Goal: Transaction & Acquisition: Purchase product/service

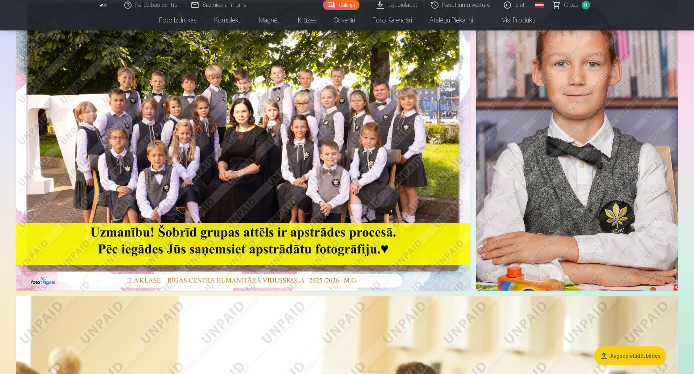
scroll to position [72, 0]
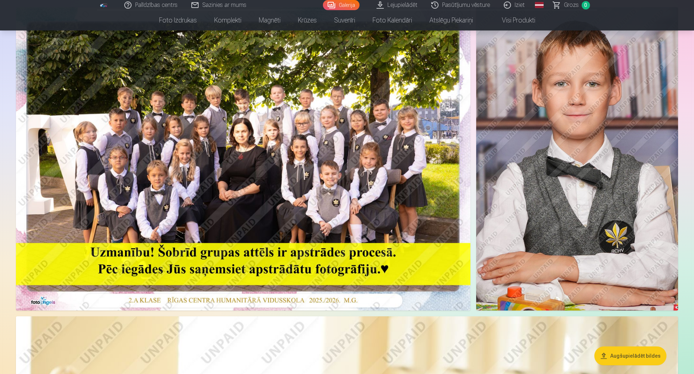
click at [286, 163] on img at bounding box center [243, 158] width 454 height 303
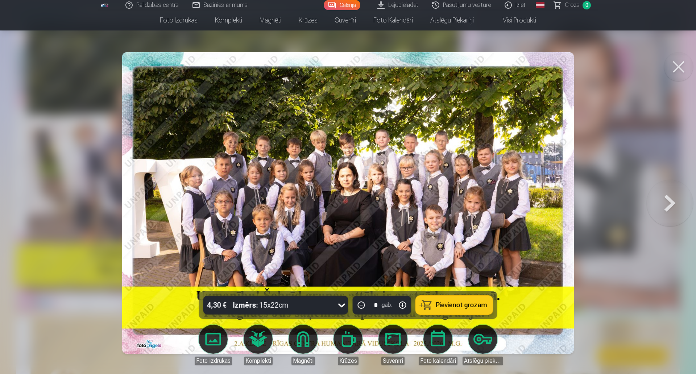
click at [665, 201] on button at bounding box center [670, 203] width 46 height 162
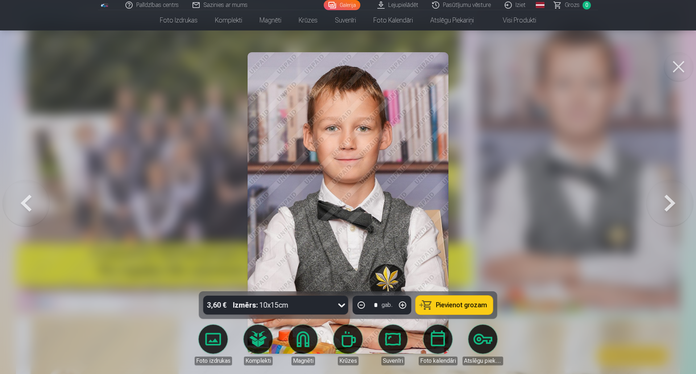
click at [462, 302] on span "Pievienot grozam" at bounding box center [461, 305] width 51 height 7
click at [668, 198] on button at bounding box center [670, 203] width 46 height 162
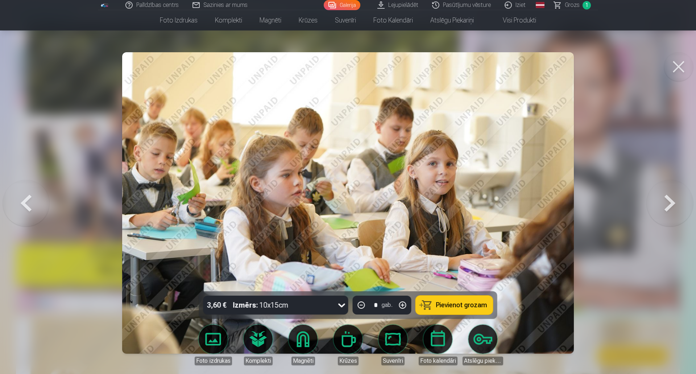
click at [668, 201] on button at bounding box center [670, 203] width 46 height 162
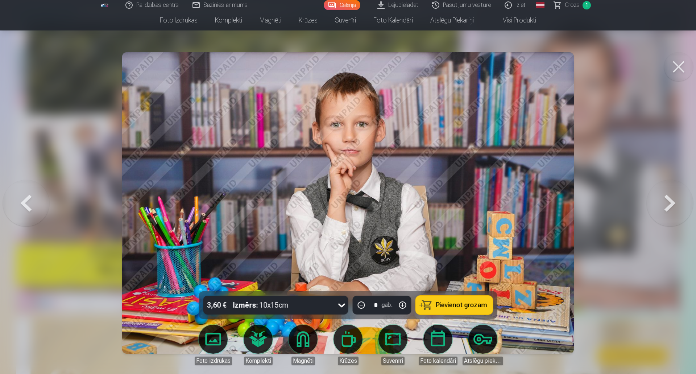
click at [480, 299] on button "Pievienot grozam" at bounding box center [454, 304] width 77 height 19
click at [660, 201] on button at bounding box center [670, 203] width 46 height 162
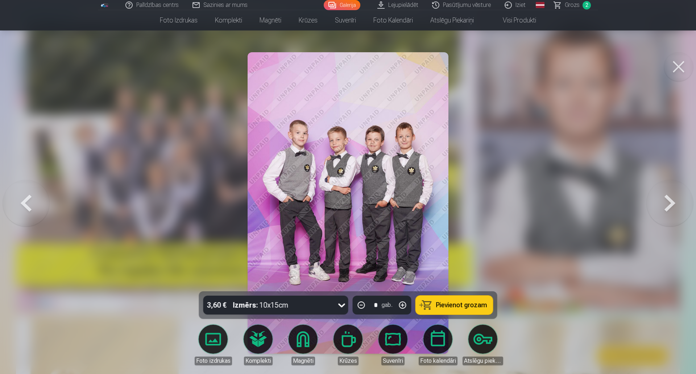
click at [475, 302] on span "Pievienot grozam" at bounding box center [461, 305] width 51 height 7
click at [664, 202] on button at bounding box center [670, 203] width 46 height 162
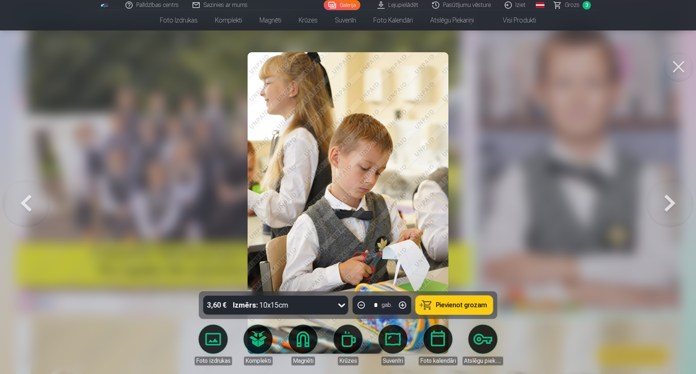
click at [467, 304] on span "Pievienot grozam" at bounding box center [461, 305] width 51 height 7
click at [661, 202] on button at bounding box center [670, 203] width 46 height 162
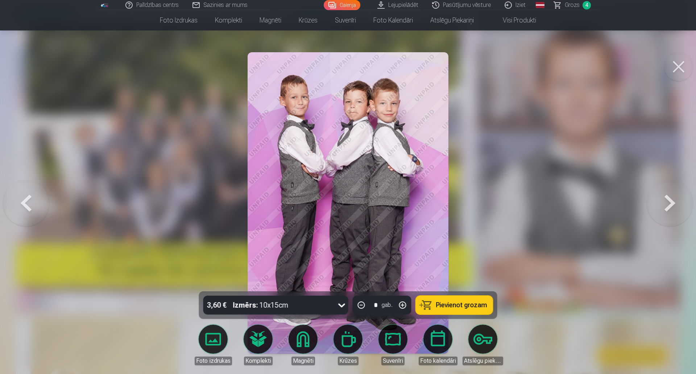
click at [461, 303] on span "Pievienot grozam" at bounding box center [461, 305] width 51 height 7
click at [674, 207] on button at bounding box center [670, 203] width 46 height 162
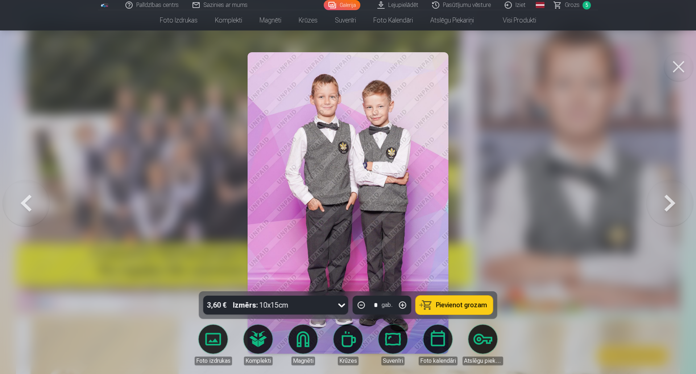
click at [465, 302] on span "Pievienot grozam" at bounding box center [461, 305] width 51 height 7
click at [674, 199] on button at bounding box center [670, 203] width 46 height 162
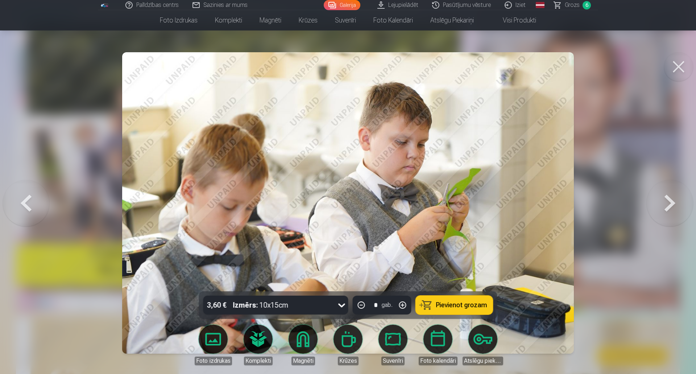
click at [668, 208] on button at bounding box center [670, 203] width 46 height 162
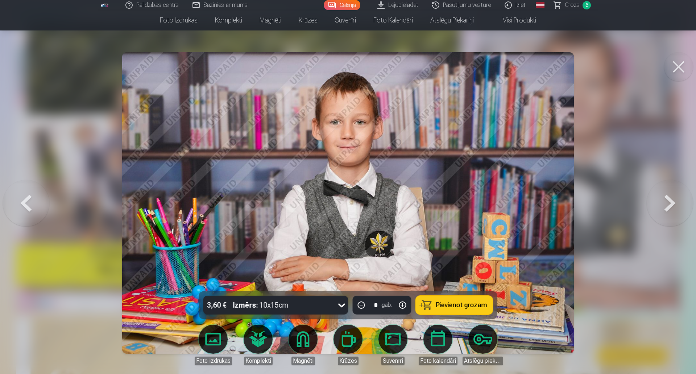
click at [460, 306] on span "Pievienot grozam" at bounding box center [461, 305] width 51 height 7
click at [668, 207] on button at bounding box center [670, 203] width 46 height 162
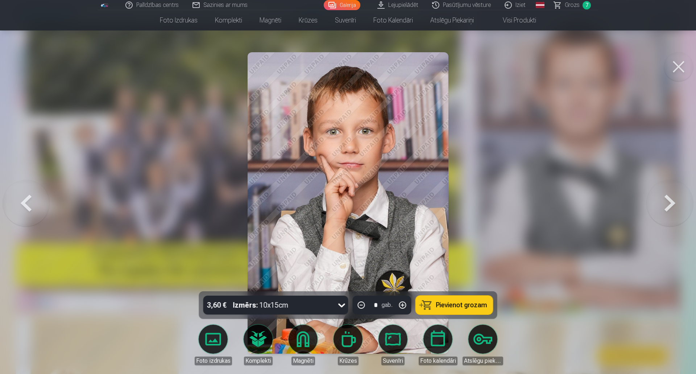
click at [461, 308] on span "Pievienot grozam" at bounding box center [461, 305] width 51 height 7
click at [672, 200] on button at bounding box center [670, 203] width 46 height 162
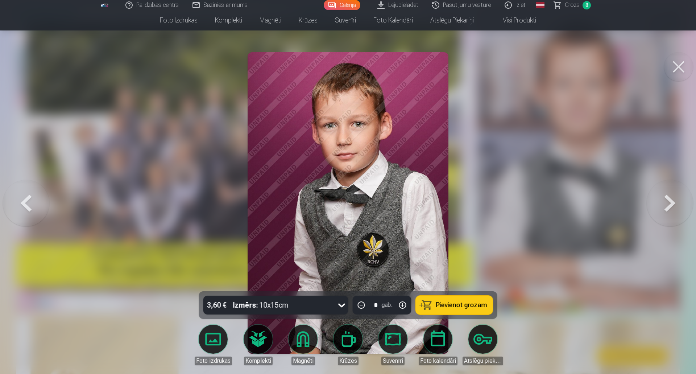
click at [472, 308] on span "Pievienot grozam" at bounding box center [461, 305] width 51 height 7
drag, startPoint x: 670, startPoint y: 196, endPoint x: 666, endPoint y: 199, distance: 5.0
click at [670, 196] on button at bounding box center [670, 203] width 46 height 162
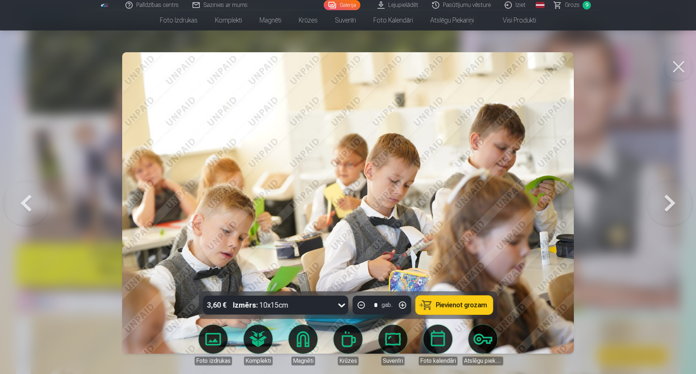
click at [674, 199] on button at bounding box center [670, 203] width 46 height 162
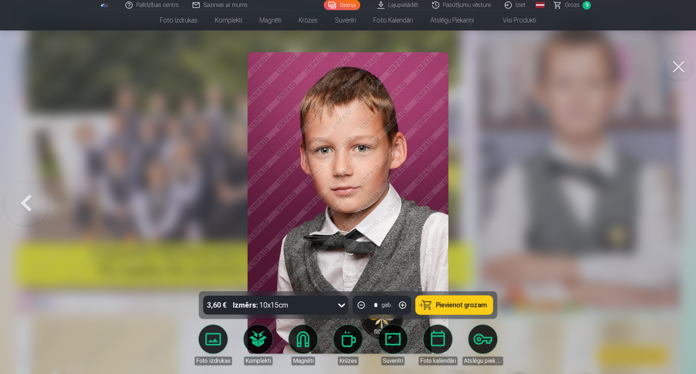
click at [484, 304] on span "Pievienot grozam" at bounding box center [461, 305] width 51 height 7
click at [676, 66] on button at bounding box center [678, 66] width 29 height 29
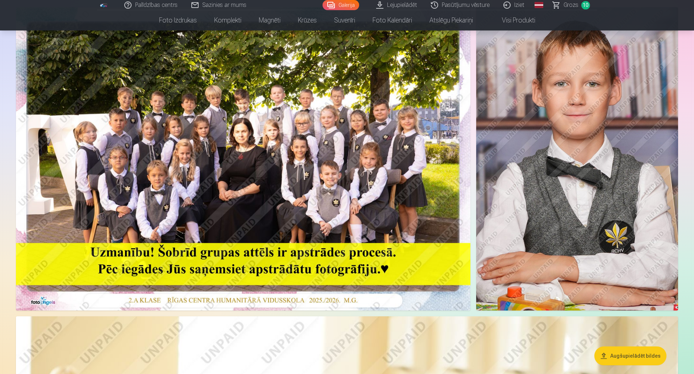
click at [577, 5] on span "Grozs" at bounding box center [571, 5] width 15 height 9
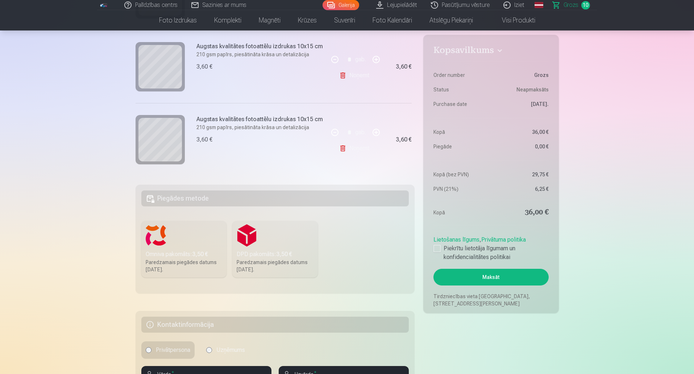
scroll to position [36, 0]
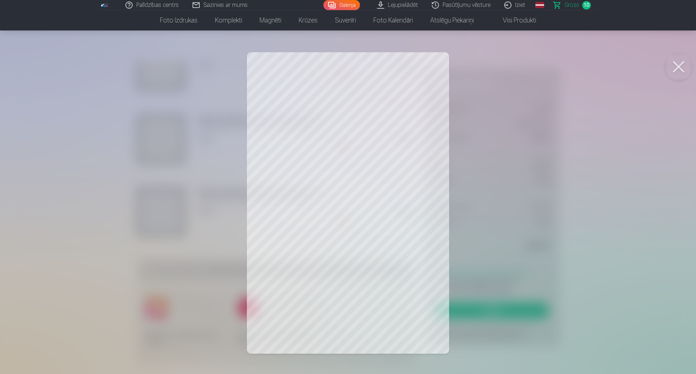
click at [683, 63] on button at bounding box center [678, 66] width 29 height 29
click at [673, 65] on button at bounding box center [678, 66] width 29 height 29
click at [677, 67] on button at bounding box center [678, 66] width 29 height 29
click at [676, 70] on button at bounding box center [678, 66] width 29 height 29
click at [677, 66] on button at bounding box center [678, 66] width 29 height 29
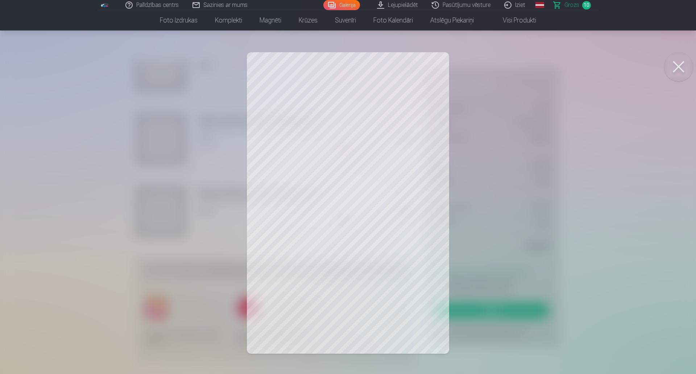
click at [681, 67] on button at bounding box center [678, 66] width 29 height 29
click at [681, 62] on button at bounding box center [678, 66] width 29 height 29
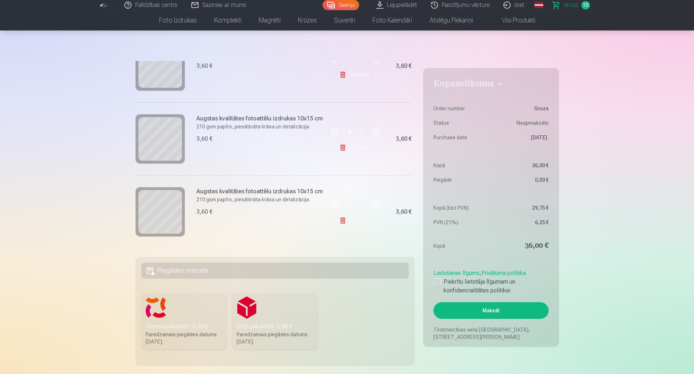
click at [374, 131] on button "button" at bounding box center [375, 131] width 17 height 17
click at [337, 128] on button "button" at bounding box center [334, 131] width 17 height 17
type input "*"
click at [350, 147] on link "Noņemt" at bounding box center [355, 147] width 33 height 14
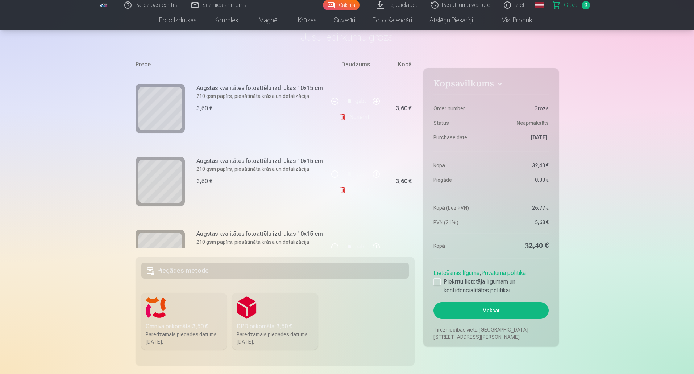
scroll to position [0, 0]
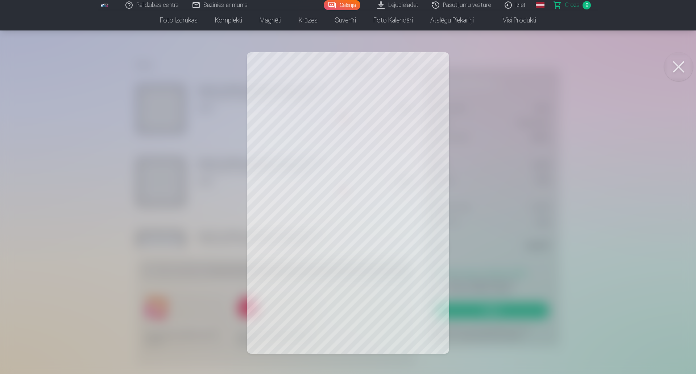
click at [687, 66] on button at bounding box center [678, 66] width 29 height 29
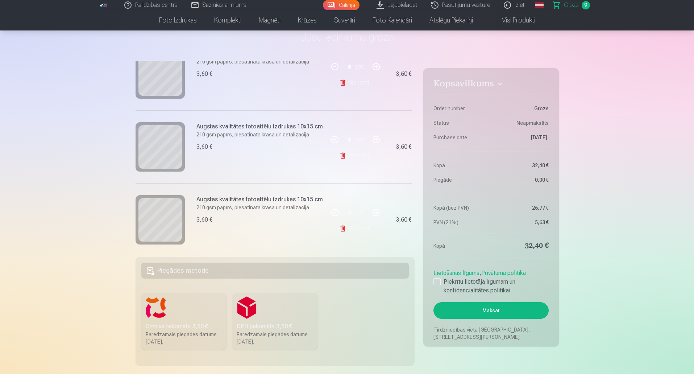
scroll to position [109, 0]
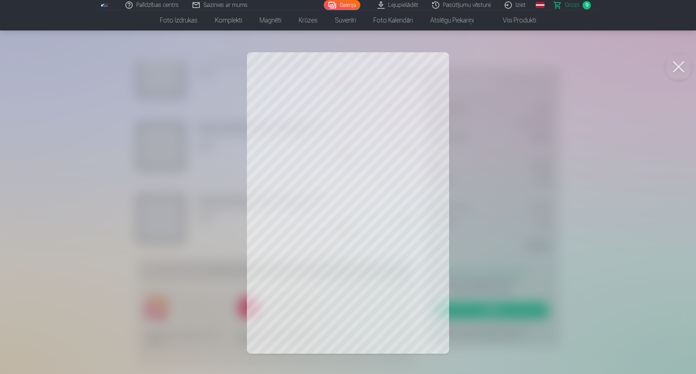
click at [675, 71] on button at bounding box center [678, 66] width 29 height 29
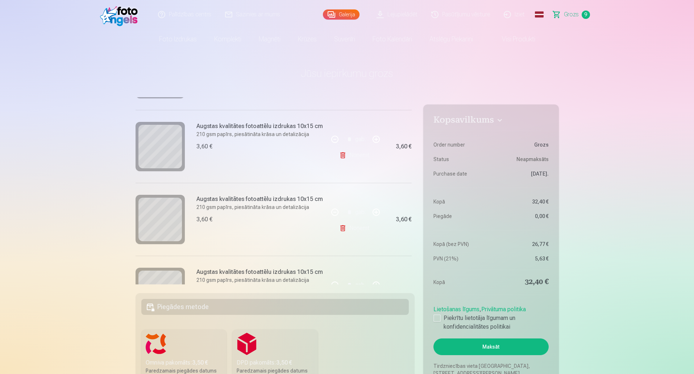
scroll to position [72, 0]
click at [439, 320] on div at bounding box center [436, 317] width 7 height 7
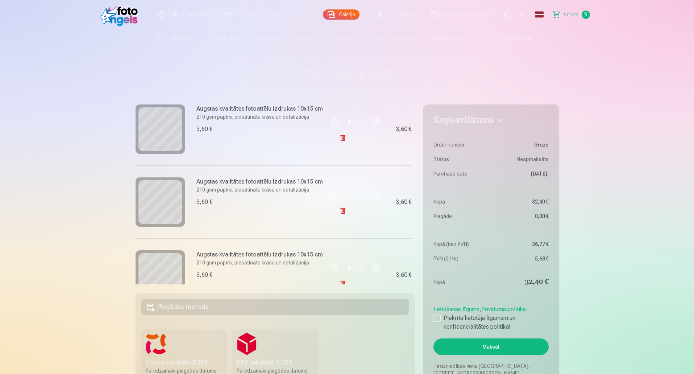
scroll to position [0, 0]
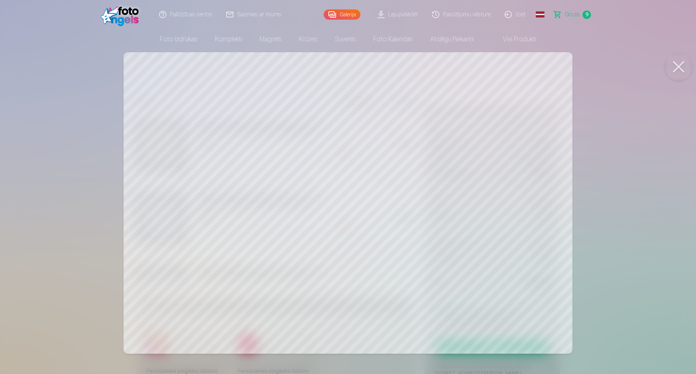
click at [683, 66] on button at bounding box center [678, 66] width 29 height 29
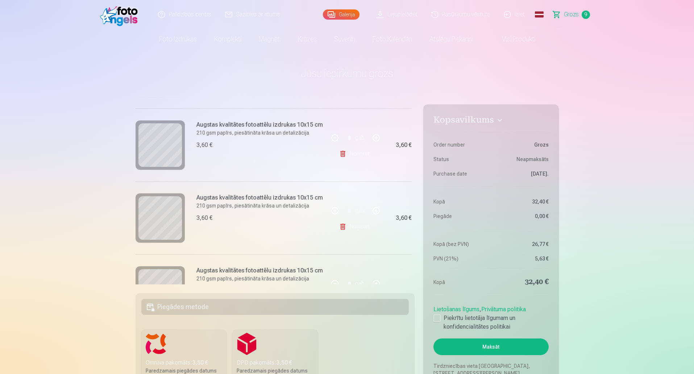
scroll to position [181, 0]
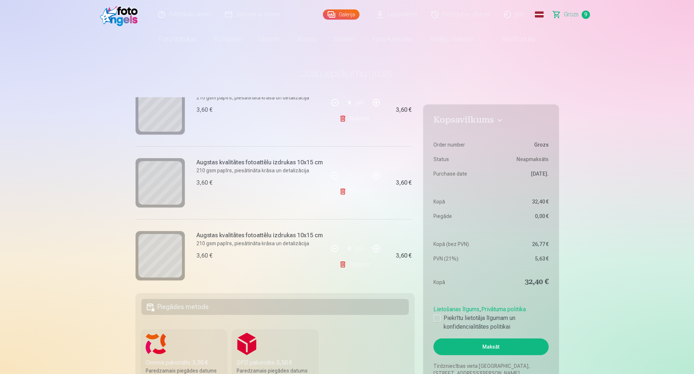
click at [398, 15] on link "Lejupielādēt" at bounding box center [397, 14] width 55 height 29
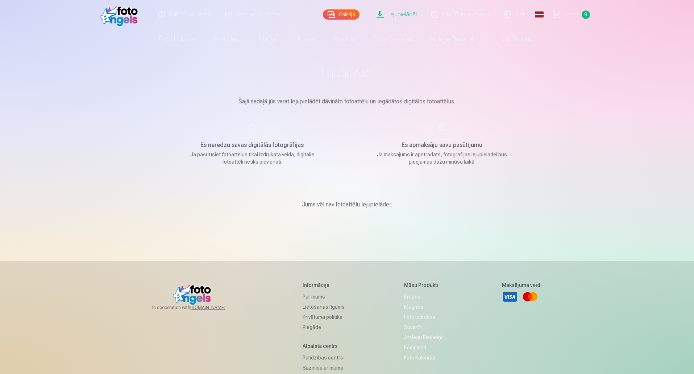
click at [460, 11] on link "Pasūtījumu vēsture" at bounding box center [461, 14] width 72 height 29
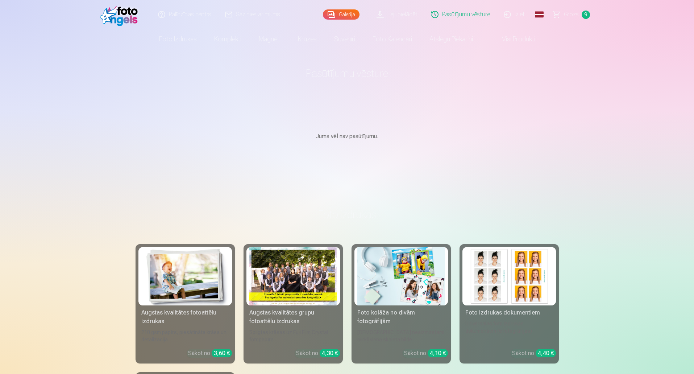
click at [316, 271] on div at bounding box center [293, 276] width 88 height 58
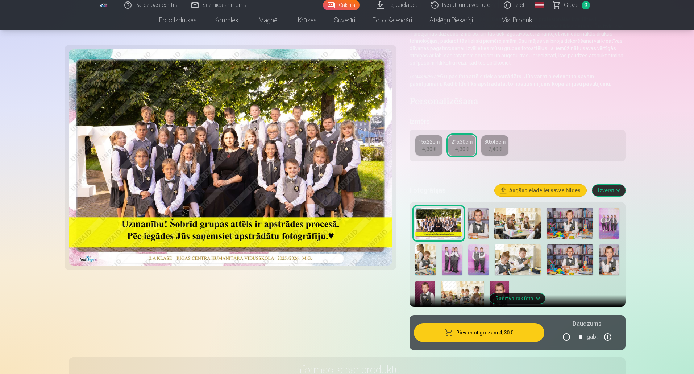
scroll to position [72, 0]
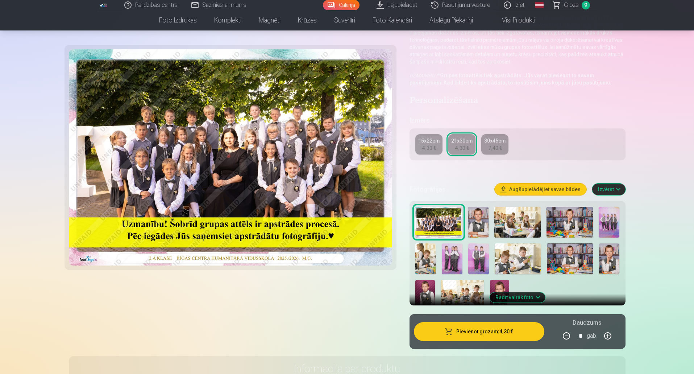
click at [433, 146] on div "4,30 €" at bounding box center [429, 147] width 14 height 7
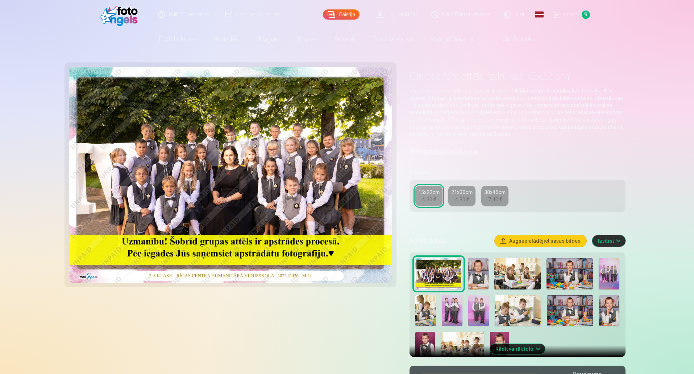
click at [457, 197] on div "4,30 €" at bounding box center [462, 199] width 14 height 7
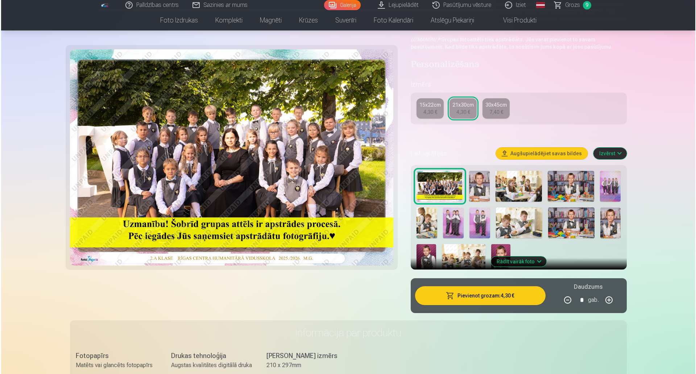
scroll to position [109, 0]
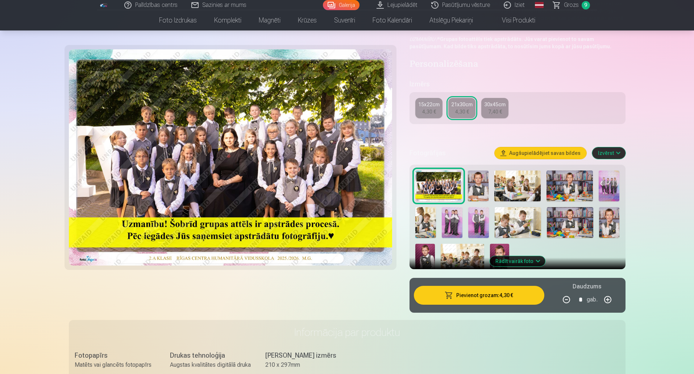
click at [493, 297] on button "Pievienot grozam : 4,30 €" at bounding box center [479, 295] width 130 height 19
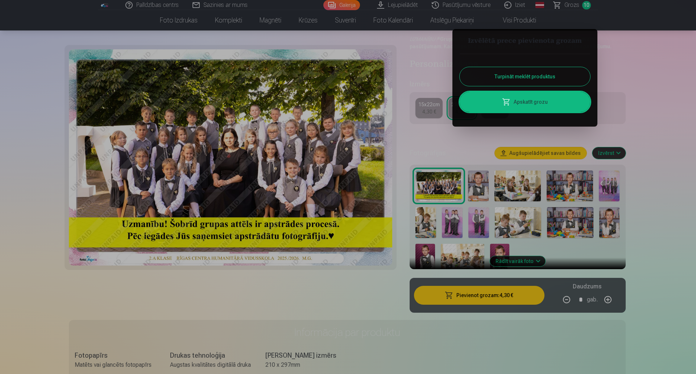
click at [541, 77] on button "Turpināt meklēt produktus" at bounding box center [525, 76] width 130 height 19
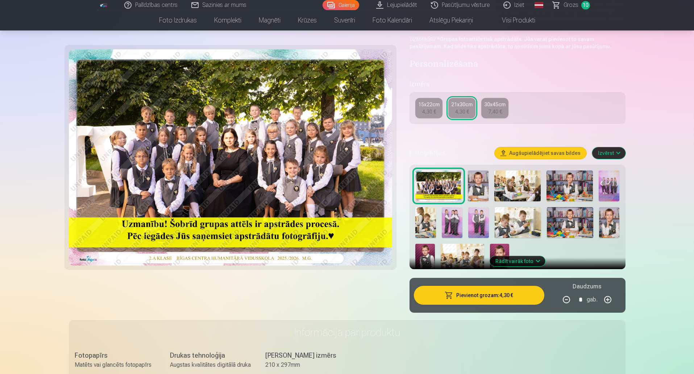
click at [506, 292] on button "Pievienot grozam : 4,30 €" at bounding box center [479, 295] width 130 height 19
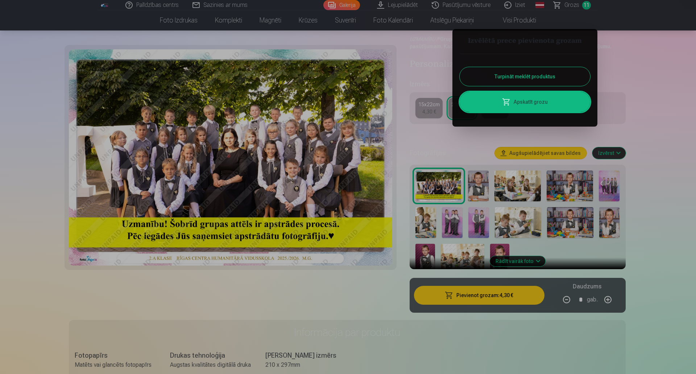
click at [535, 99] on link "Apskatīt grozu" at bounding box center [525, 102] width 130 height 20
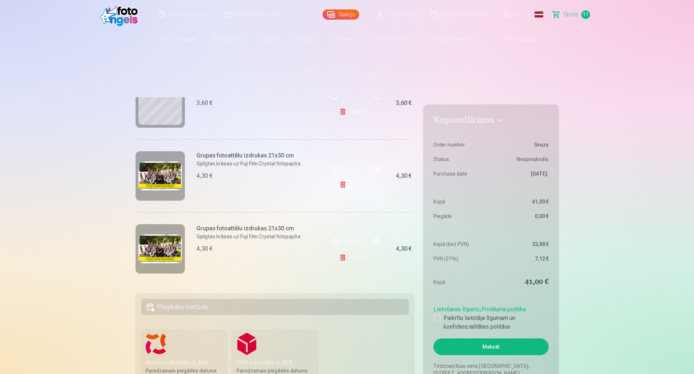
scroll to position [628, 0]
click at [349, 252] on link "Noņemt" at bounding box center [355, 256] width 33 height 14
click at [258, 228] on h6 "Grupas fotoattēlu izdrukas 21x30 cm" at bounding box center [248, 227] width 104 height 9
drag, startPoint x: 350, startPoint y: 252, endPoint x: 353, endPoint y: 257, distance: 6.2
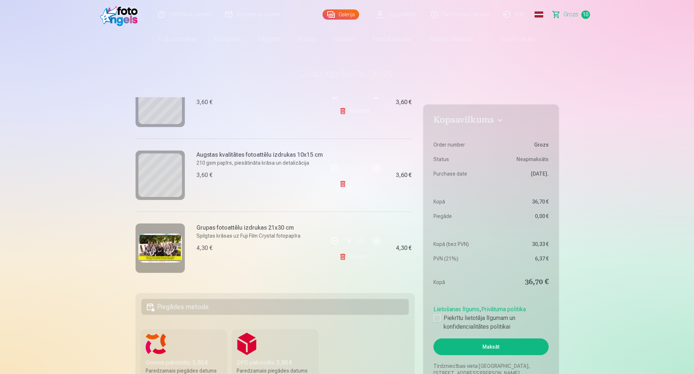
click at [351, 252] on link "Noņemt" at bounding box center [355, 256] width 33 height 14
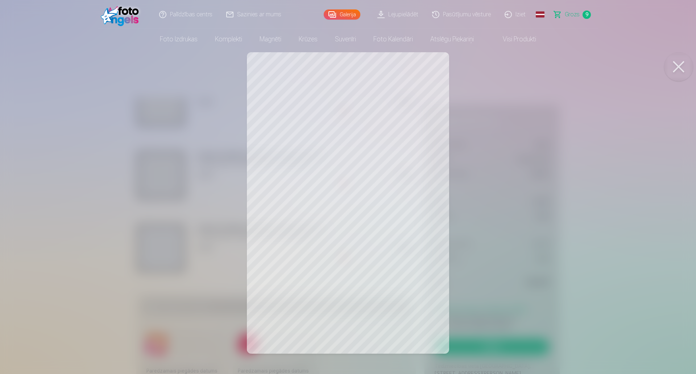
click at [676, 67] on button at bounding box center [678, 66] width 29 height 29
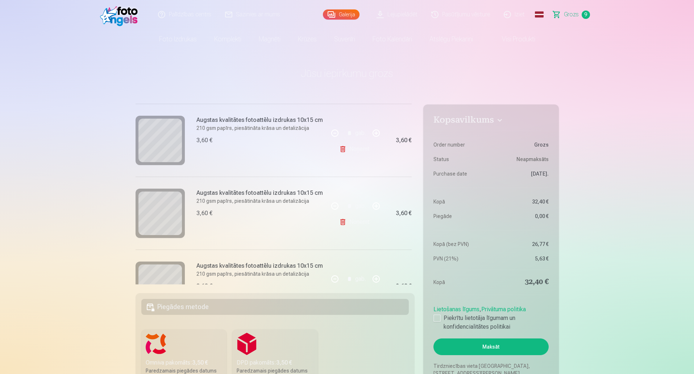
scroll to position [337, 0]
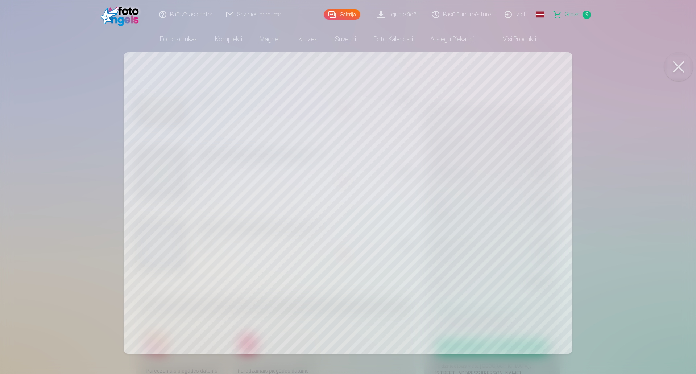
click at [677, 65] on button at bounding box center [678, 66] width 29 height 29
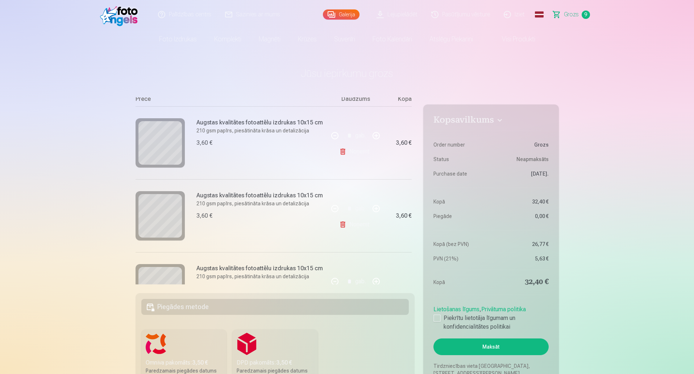
scroll to position [0, 0]
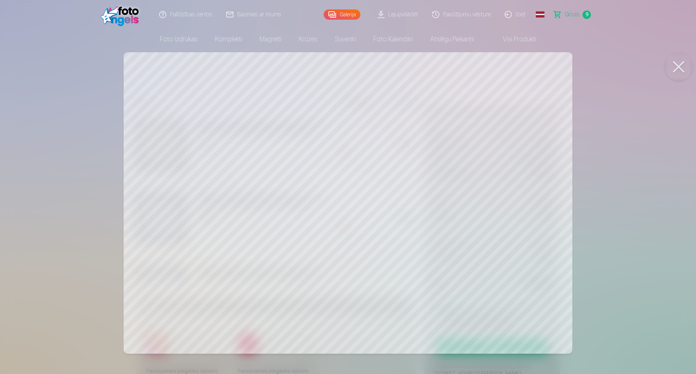
click at [679, 72] on button at bounding box center [678, 66] width 29 height 29
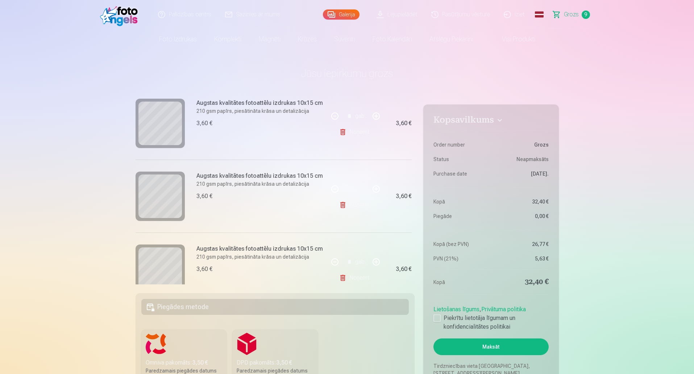
scroll to position [399, 0]
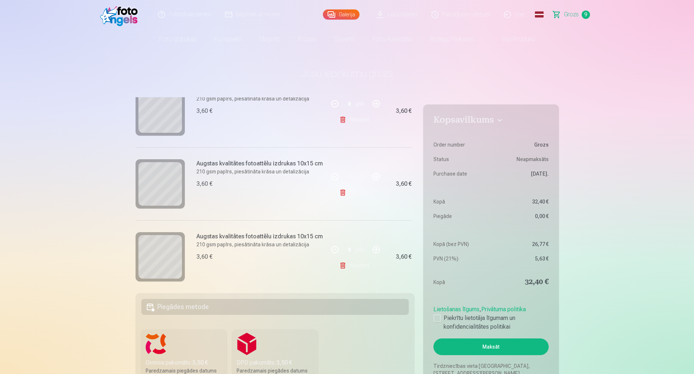
click at [343, 195] on link "Noņemt" at bounding box center [355, 192] width 33 height 14
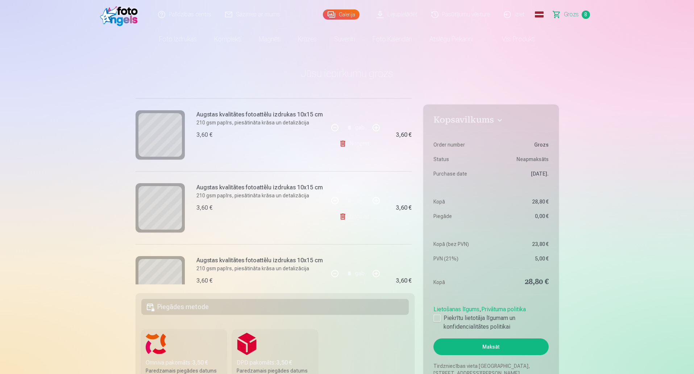
scroll to position [0, 0]
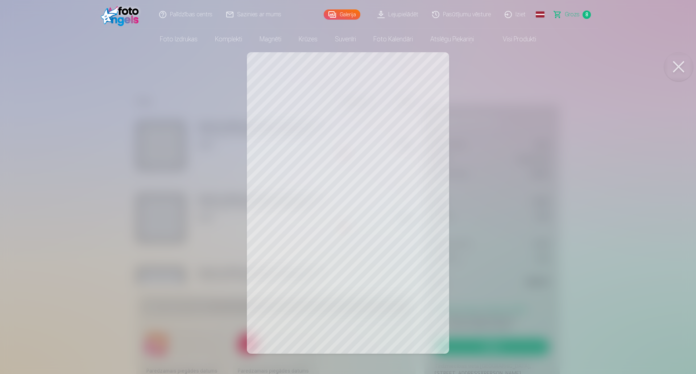
click at [680, 72] on button at bounding box center [678, 66] width 29 height 29
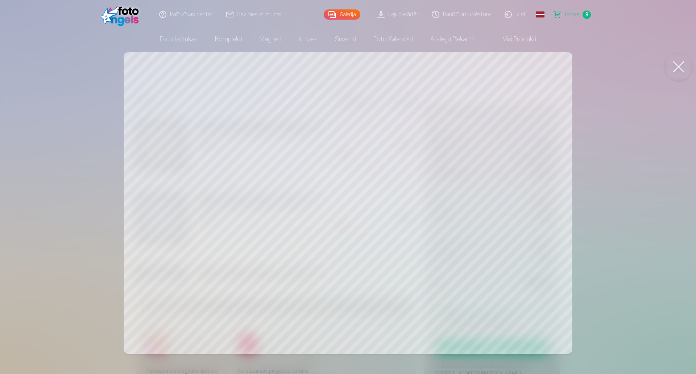
click at [676, 67] on button at bounding box center [678, 66] width 29 height 29
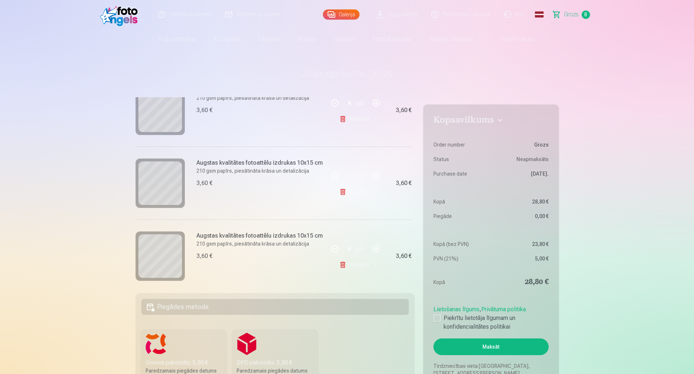
scroll to position [109, 0]
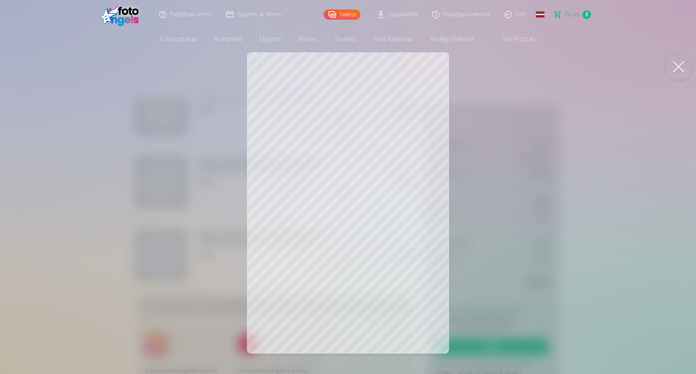
click at [683, 67] on button at bounding box center [678, 66] width 29 height 29
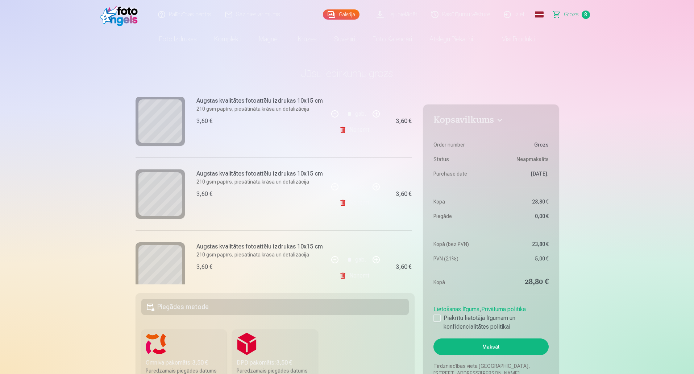
scroll to position [181, 0]
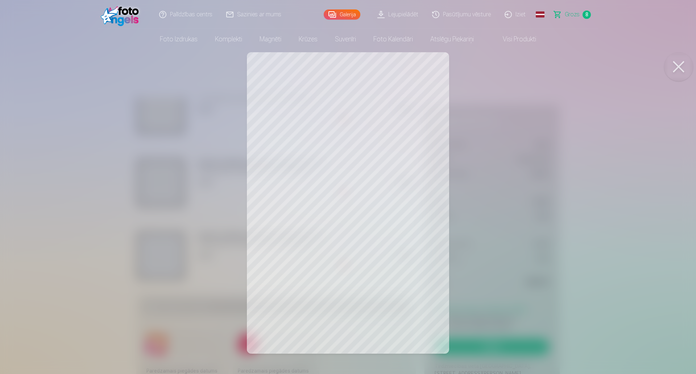
click at [683, 66] on button at bounding box center [678, 66] width 29 height 29
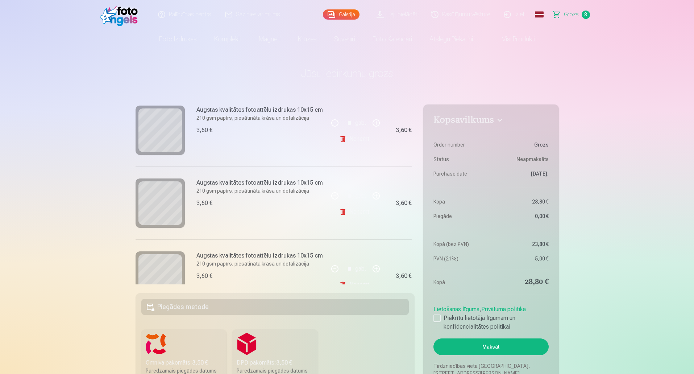
scroll to position [409, 0]
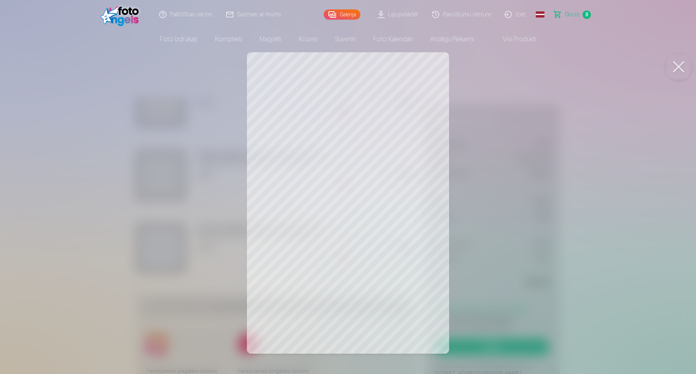
click at [679, 68] on button at bounding box center [678, 66] width 29 height 29
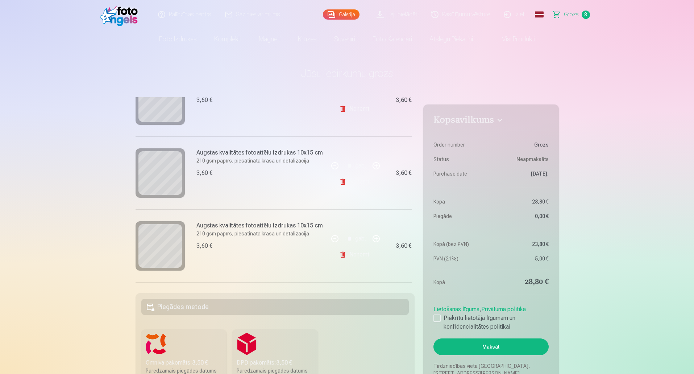
scroll to position [0, 0]
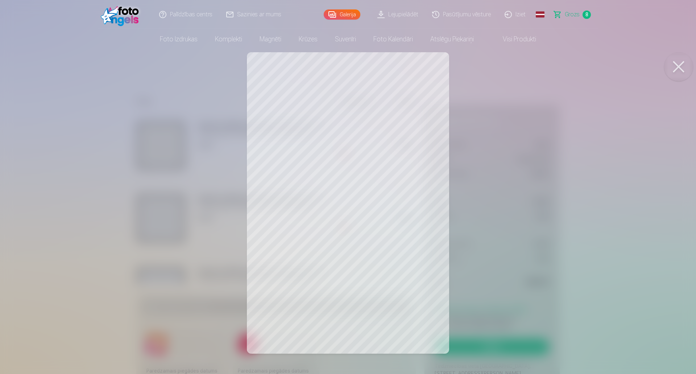
click at [679, 69] on button at bounding box center [678, 66] width 29 height 29
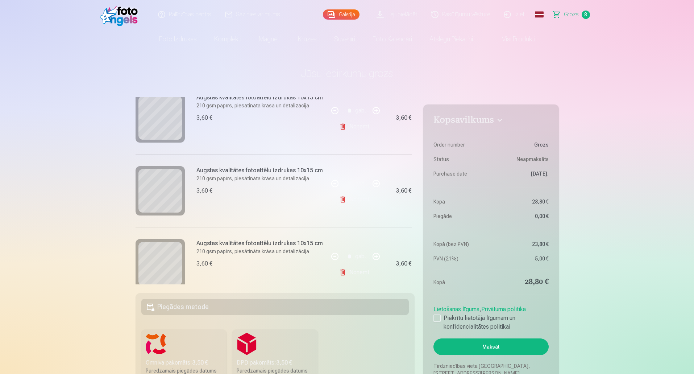
scroll to position [409, 0]
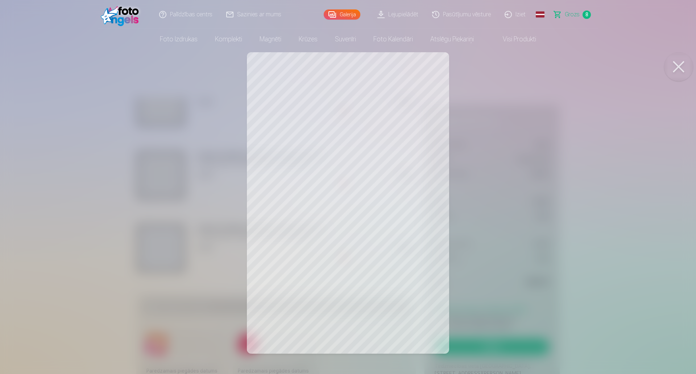
click at [679, 61] on button at bounding box center [678, 66] width 29 height 29
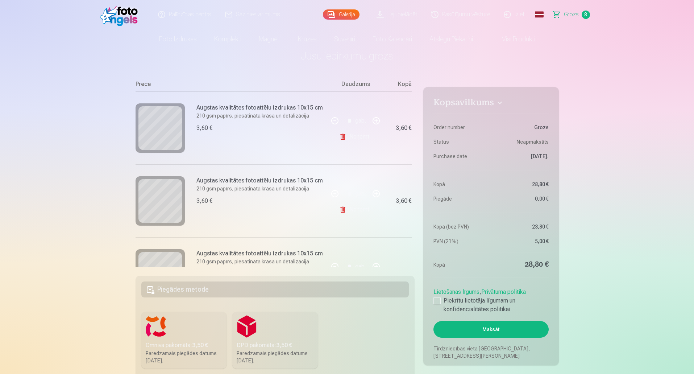
scroll to position [0, 0]
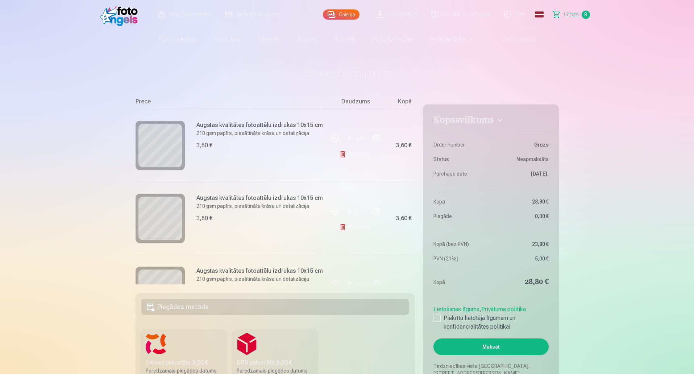
click at [341, 20] on div "Galerija" at bounding box center [343, 14] width 40 height 29
click at [351, 9] on link "Galerija" at bounding box center [341, 14] width 37 height 10
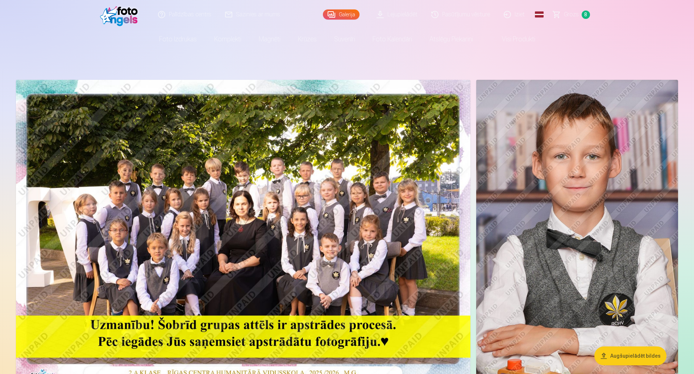
click at [339, 205] on img at bounding box center [243, 231] width 454 height 303
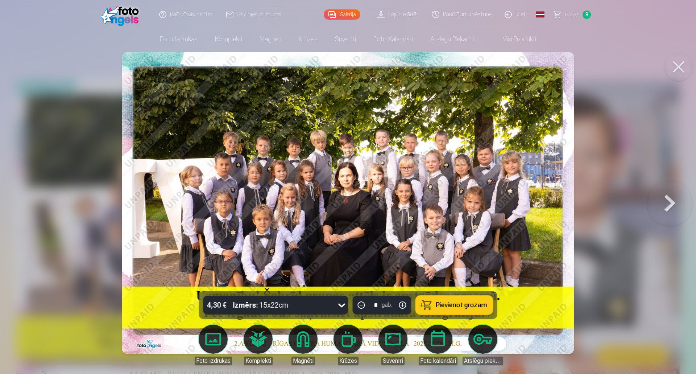
click at [458, 307] on span "Pievienot grozam" at bounding box center [461, 305] width 51 height 7
click at [680, 66] on button at bounding box center [678, 66] width 29 height 29
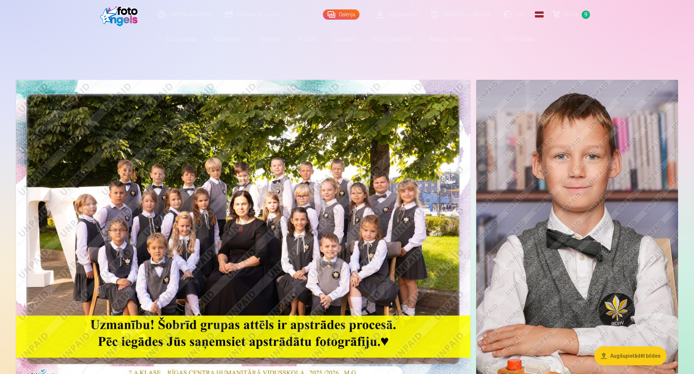
click at [586, 16] on span "9" at bounding box center [586, 15] width 8 height 8
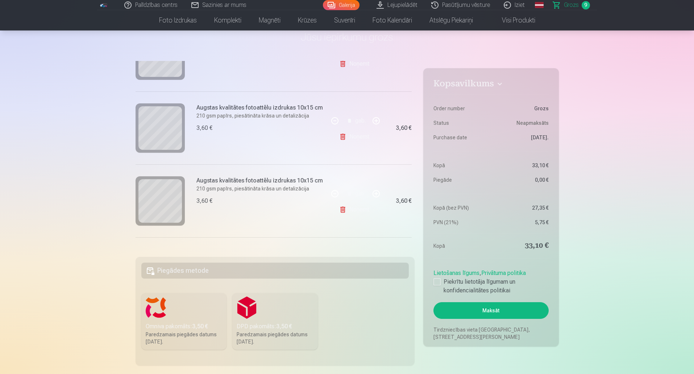
scroll to position [120, 0]
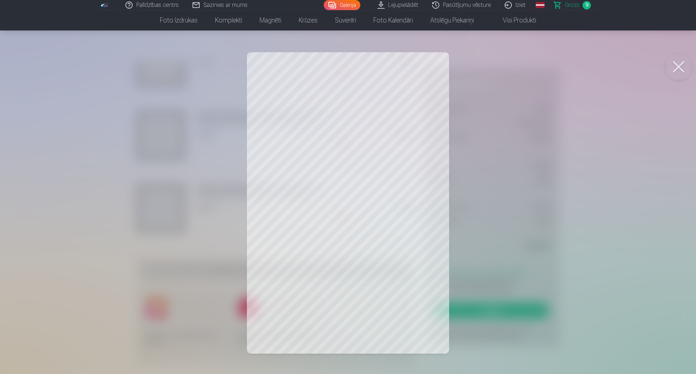
click at [677, 62] on button at bounding box center [678, 66] width 29 height 29
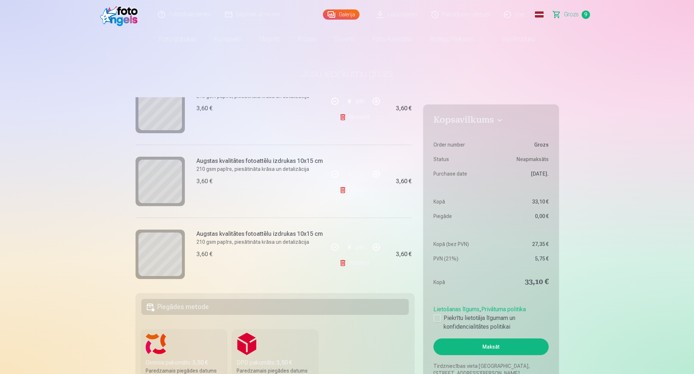
scroll to position [435, 0]
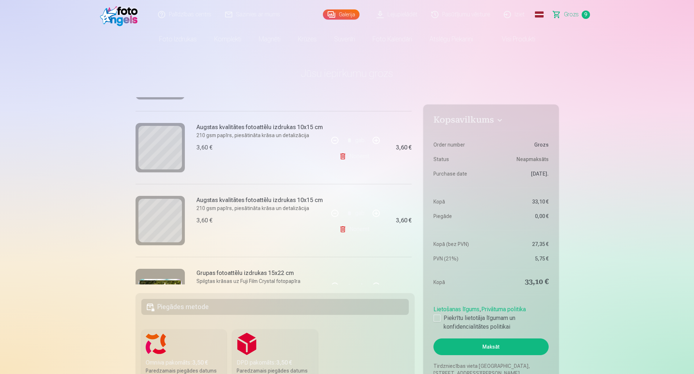
click at [354, 157] on link "Noņemt" at bounding box center [355, 156] width 33 height 14
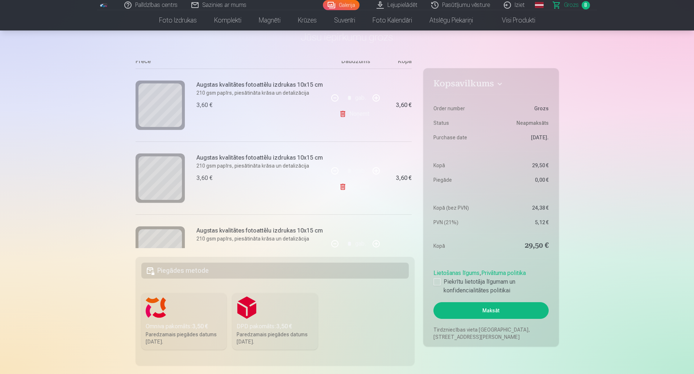
scroll to position [0, 0]
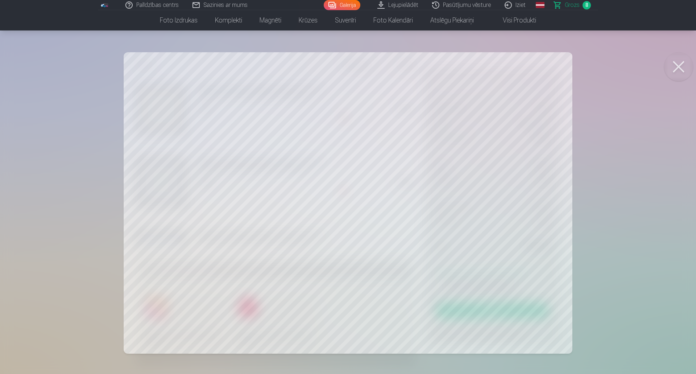
click at [686, 67] on button at bounding box center [678, 66] width 29 height 29
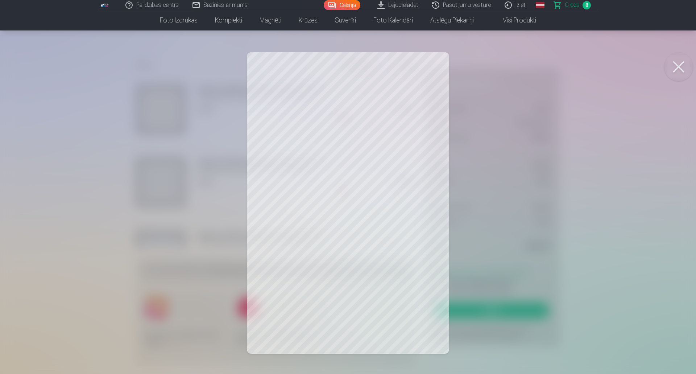
click at [674, 66] on button at bounding box center [678, 66] width 29 height 29
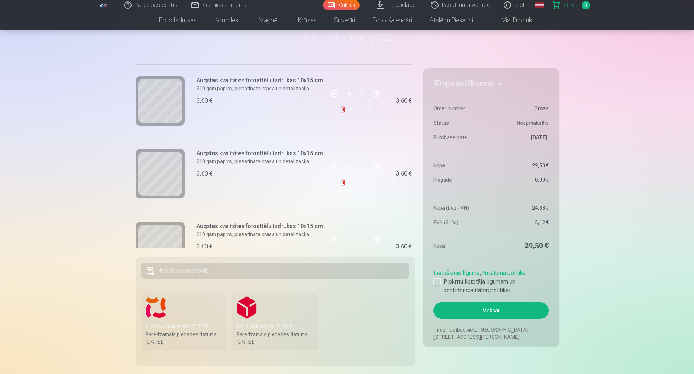
scroll to position [192, 0]
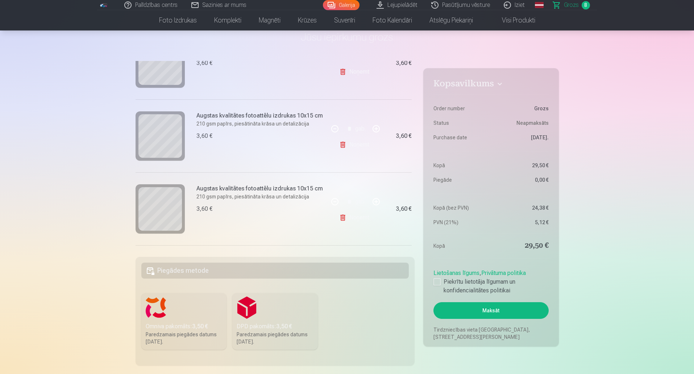
click at [352, 146] on link "Noņemt" at bounding box center [355, 144] width 33 height 14
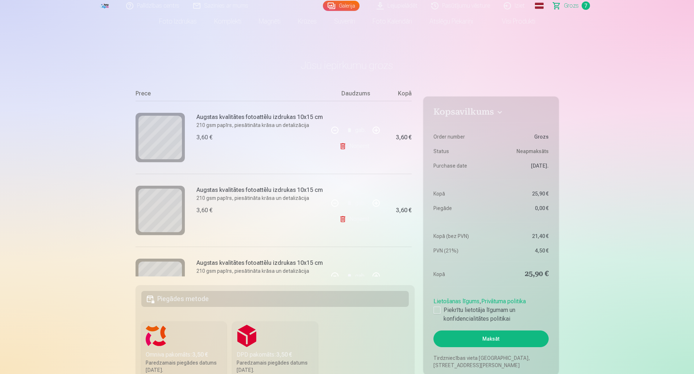
scroll to position [0, 0]
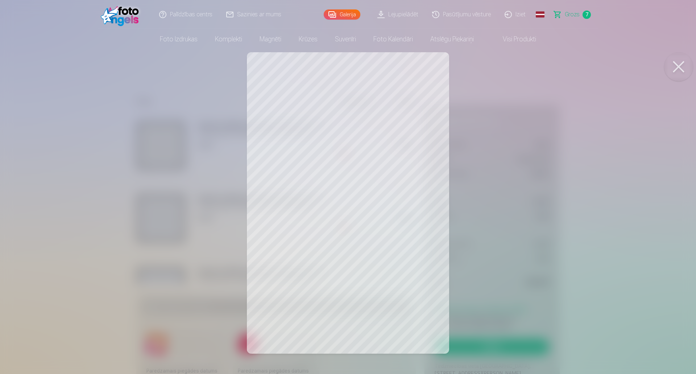
click at [678, 65] on button at bounding box center [678, 66] width 29 height 29
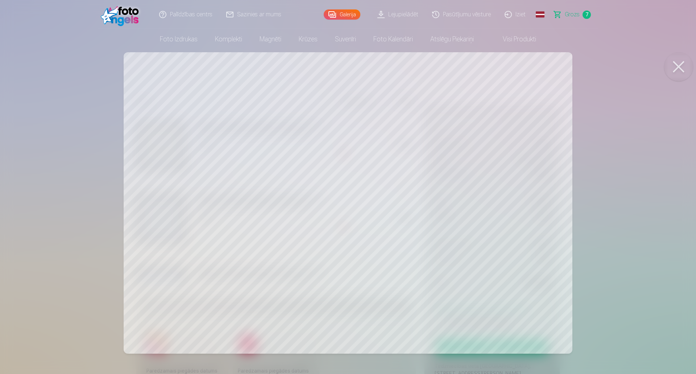
click at [685, 67] on button at bounding box center [678, 66] width 29 height 29
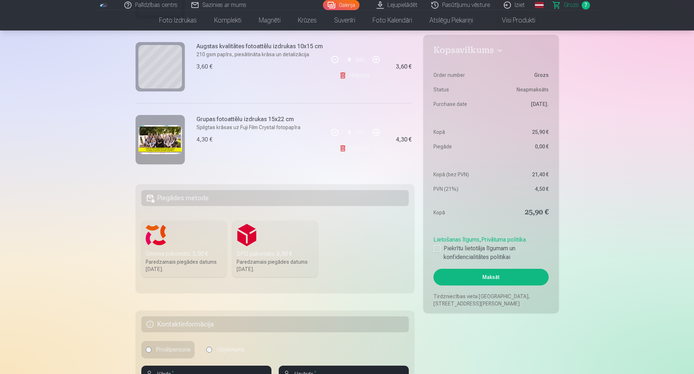
scroll to position [336, 0]
click at [168, 133] on img at bounding box center [159, 139] width 43 height 29
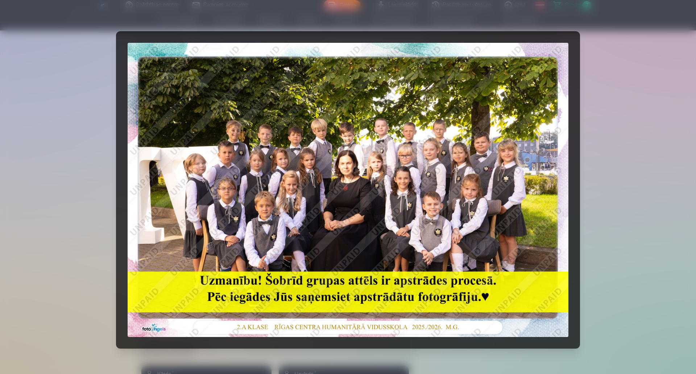
click at [645, 101] on div at bounding box center [348, 187] width 696 height 374
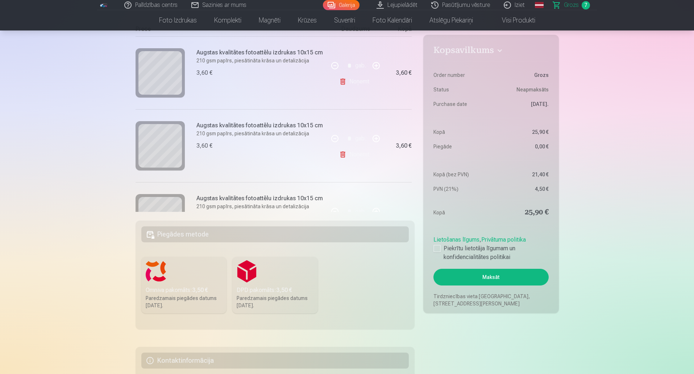
scroll to position [0, 0]
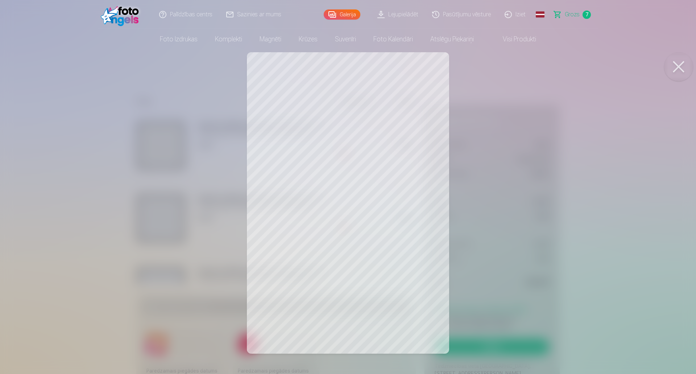
click at [682, 71] on button at bounding box center [678, 66] width 29 height 29
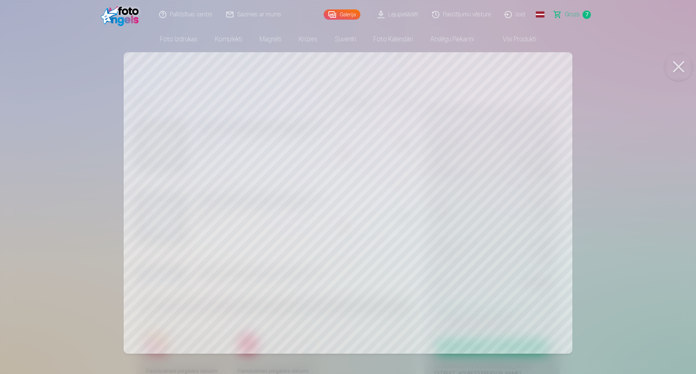
click at [673, 68] on button at bounding box center [678, 66] width 29 height 29
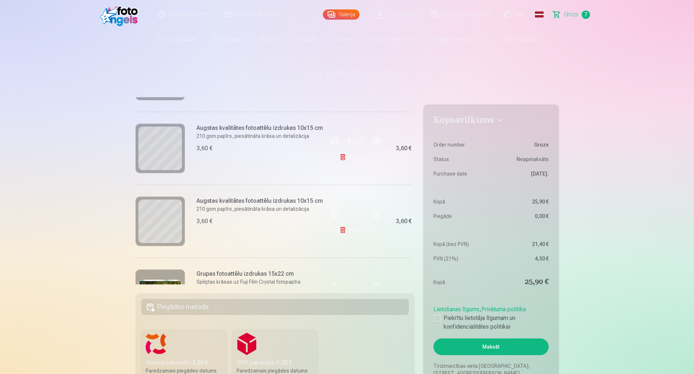
scroll to position [290, 0]
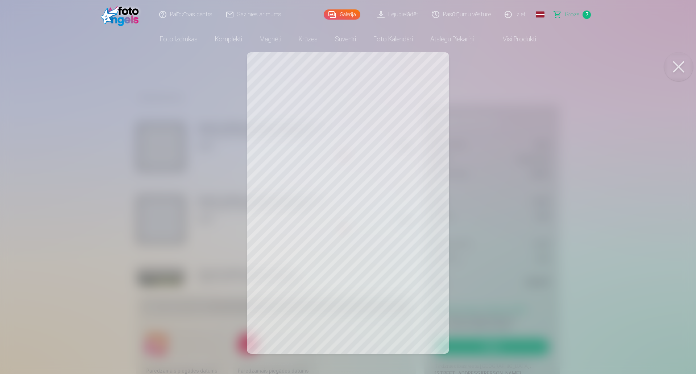
click at [676, 65] on button at bounding box center [678, 66] width 29 height 29
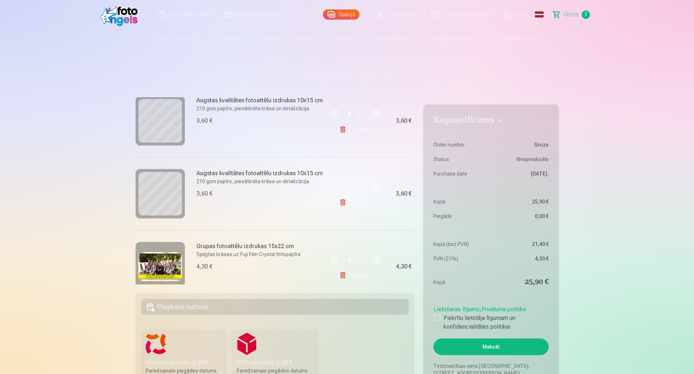
scroll to position [336, 0]
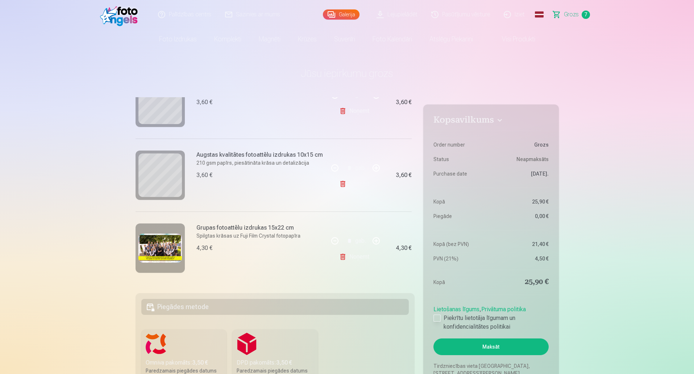
click at [435, 316] on div at bounding box center [436, 317] width 7 height 7
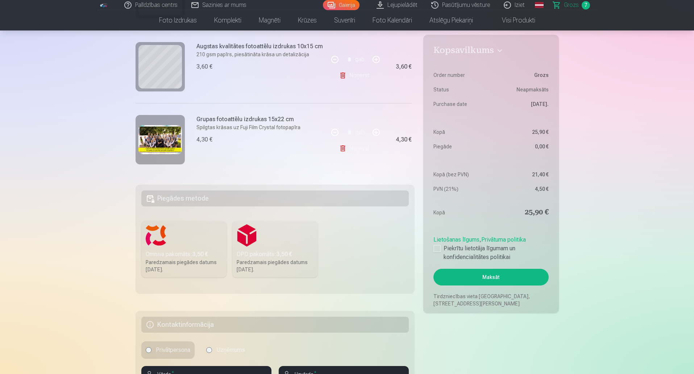
scroll to position [109, 0]
click at [492, 278] on button "Maksāt" at bounding box center [490, 277] width 115 height 17
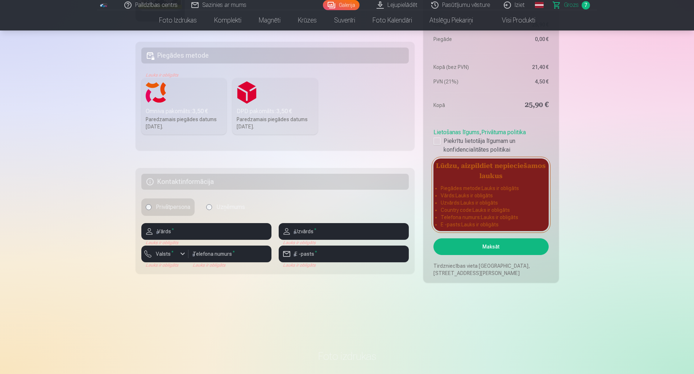
scroll to position [254, 0]
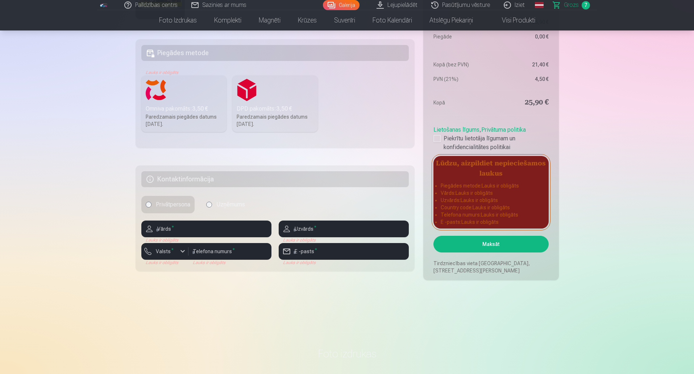
click at [172, 205] on label "Privātpersona" at bounding box center [167, 204] width 53 height 17
click at [206, 228] on input "text" at bounding box center [206, 228] width 130 height 17
type input "*"
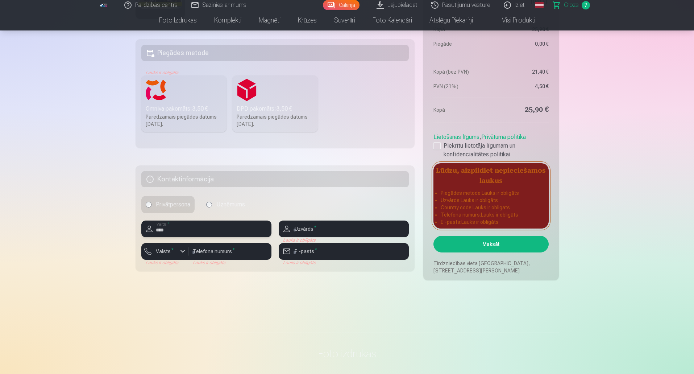
type input "****"
drag, startPoint x: 216, startPoint y: 252, endPoint x: 194, endPoint y: 248, distance: 23.2
click at [215, 253] on input "number" at bounding box center [229, 251] width 83 height 17
click at [166, 244] on button "Valsts *" at bounding box center [164, 251] width 47 height 17
click at [177, 268] on li "+371 Latvija" at bounding box center [172, 268] width 51 height 14
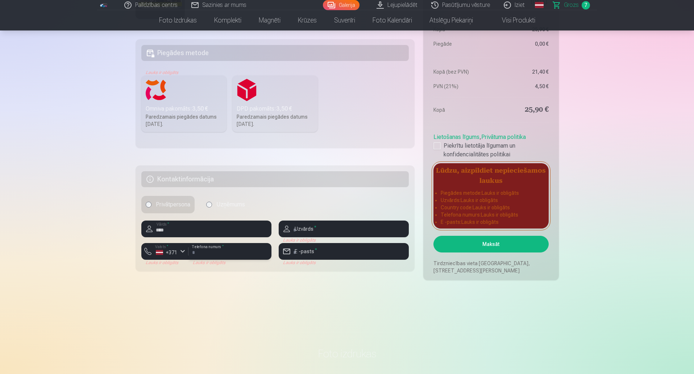
click at [205, 254] on input "number" at bounding box center [229, 251] width 83 height 17
click at [433, 236] on button "Maksāt" at bounding box center [490, 244] width 115 height 17
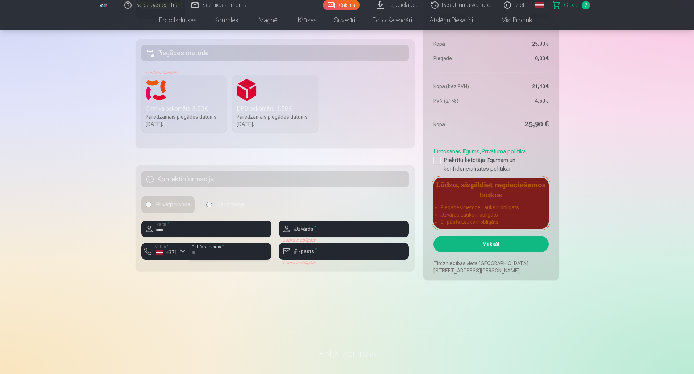
type input "********"
click at [323, 230] on input "text" at bounding box center [344, 228] width 130 height 17
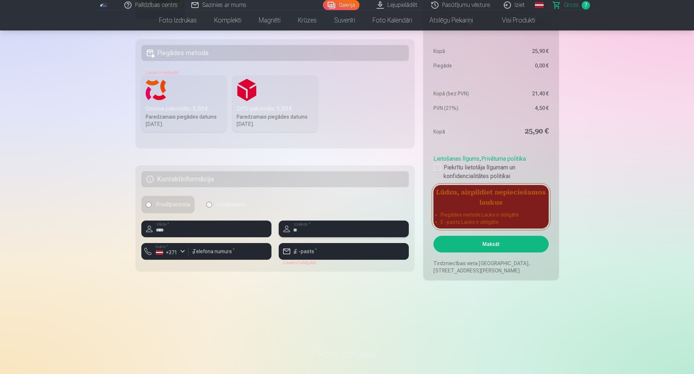
type input "*"
type input "********"
click at [330, 253] on input "email" at bounding box center [344, 251] width 130 height 17
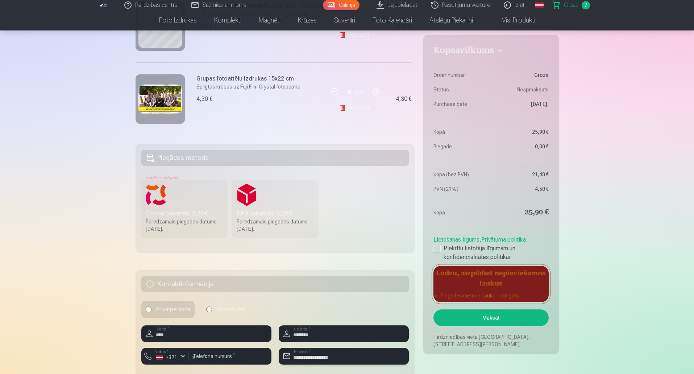
scroll to position [145, 0]
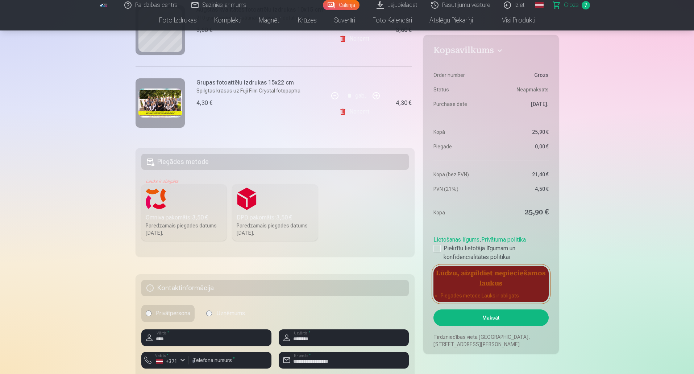
click at [193, 161] on h5 "Piegādes metode" at bounding box center [275, 162] width 268 height 16
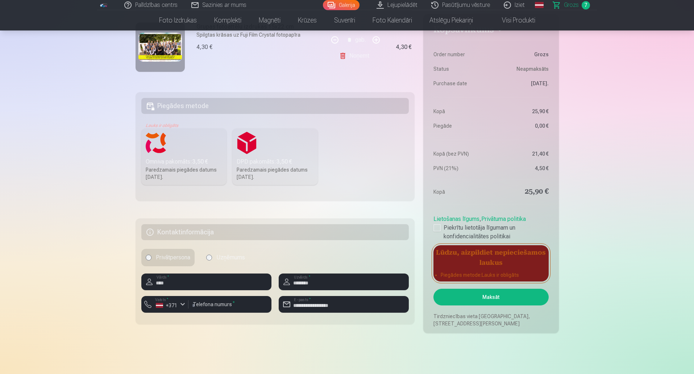
scroll to position [217, 0]
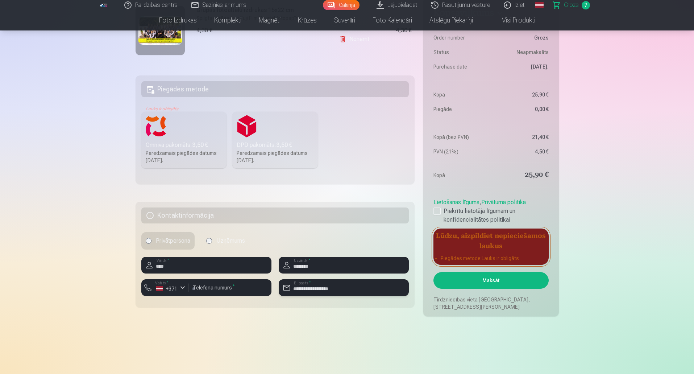
click at [326, 291] on input "**********" at bounding box center [344, 287] width 130 height 17
type input "**********"
click at [372, 312] on div "Kopsavilkums Order number Grozs Status Neapmaksāts Purchase date 12.09.2025. Ko…" at bounding box center [347, 98] width 423 height 436
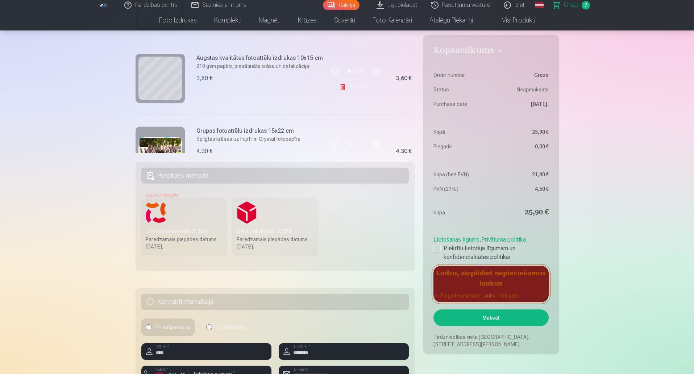
scroll to position [145, 0]
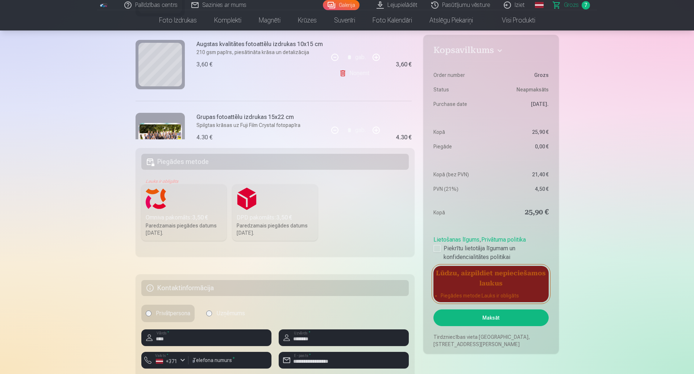
click at [495, 319] on button "Maksāt" at bounding box center [490, 317] width 115 height 17
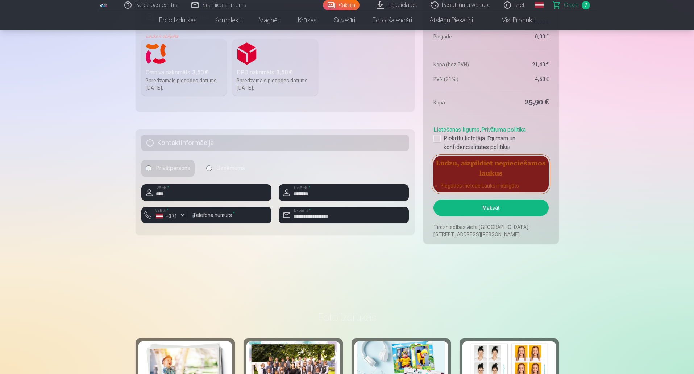
scroll to position [109, 0]
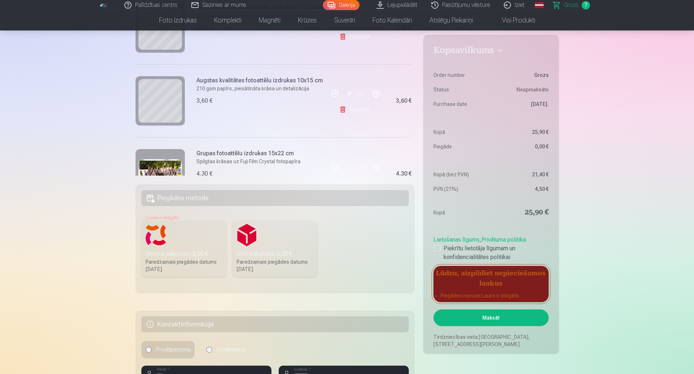
click at [152, 196] on h5 "Piegādes metode" at bounding box center [275, 198] width 268 height 16
click at [153, 197] on h5 "Piegādes metode" at bounding box center [275, 198] width 268 height 16
click at [264, 259] on div "Paredzamais piegādes datums 27.09.2025." at bounding box center [275, 265] width 77 height 14
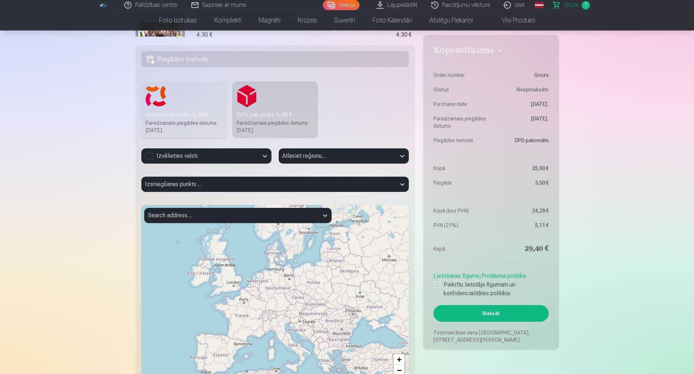
scroll to position [254, 0]
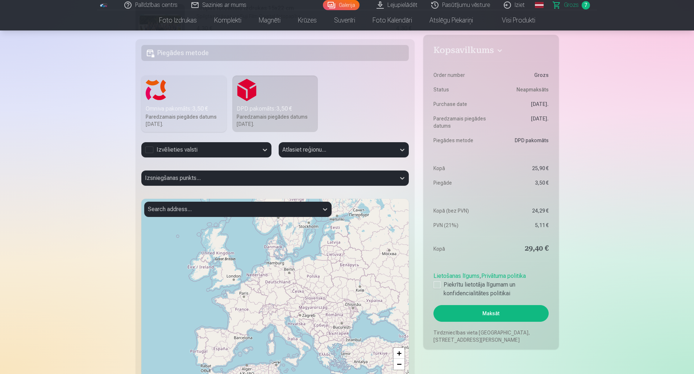
click at [165, 103] on label "Omniva pakomāts : 3,50 € Paredzamais piegādes datums 27.09.2025." at bounding box center [184, 103] width 86 height 57
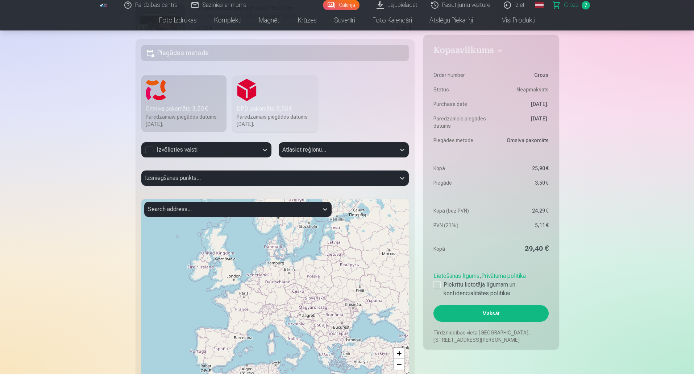
scroll to position [109, 0]
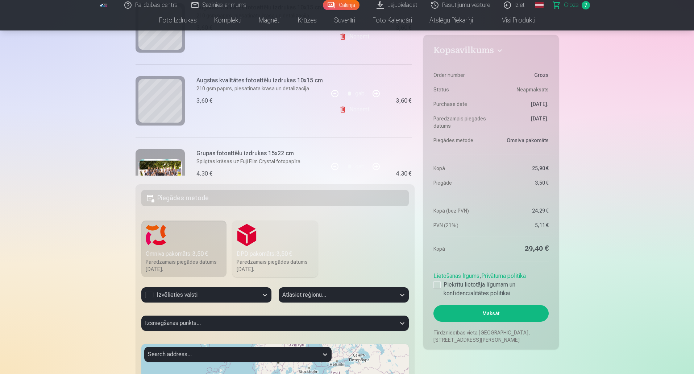
click at [187, 200] on h5 "Piegādes metode" at bounding box center [275, 198] width 268 height 16
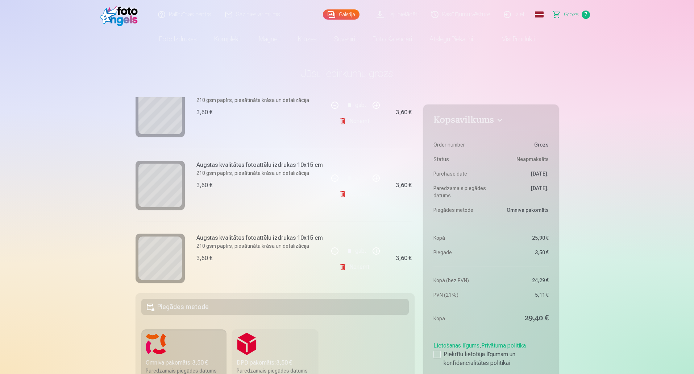
scroll to position [123, 0]
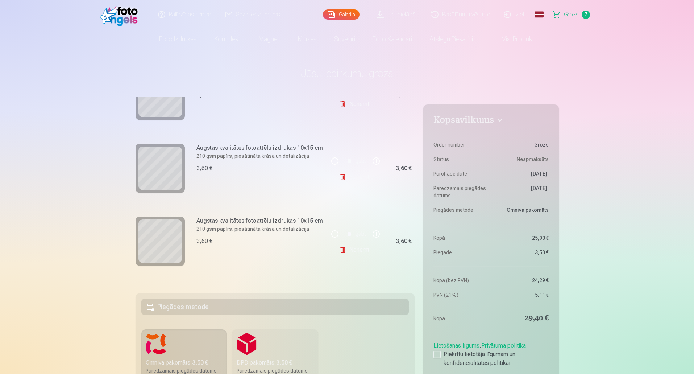
click at [154, 307] on h5 "Piegādes metode" at bounding box center [275, 307] width 268 height 16
click at [153, 307] on h5 "Piegādes metode" at bounding box center [275, 307] width 268 height 16
click at [154, 308] on h5 "Piegādes metode" at bounding box center [275, 307] width 268 height 16
click at [175, 309] on h5 "Piegādes metode" at bounding box center [275, 307] width 268 height 16
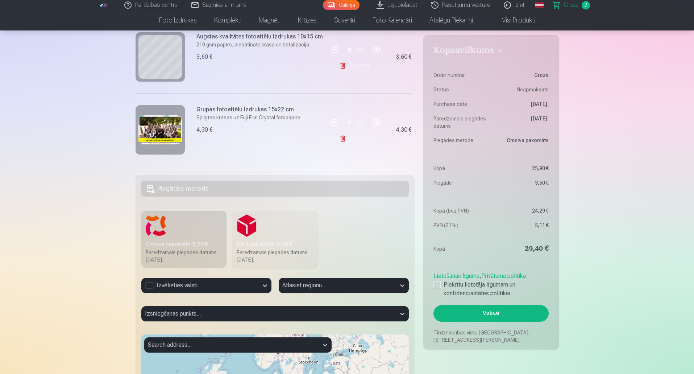
scroll to position [109, 0]
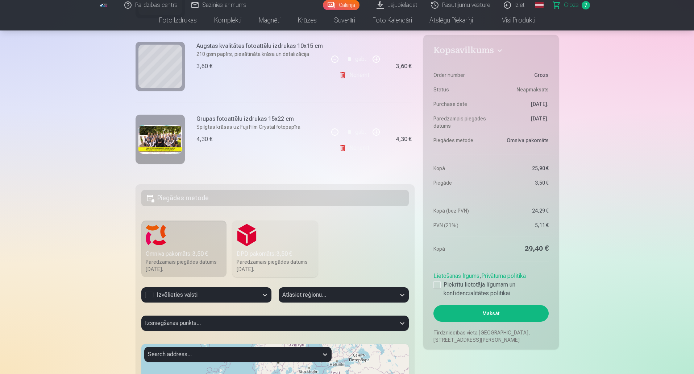
click at [194, 201] on h5 "Piegādes metode" at bounding box center [275, 198] width 268 height 16
click at [252, 242] on label "DPD pakomāts : 3,50 € Paredzamais piegādes datums 27.09.2025." at bounding box center [275, 248] width 86 height 57
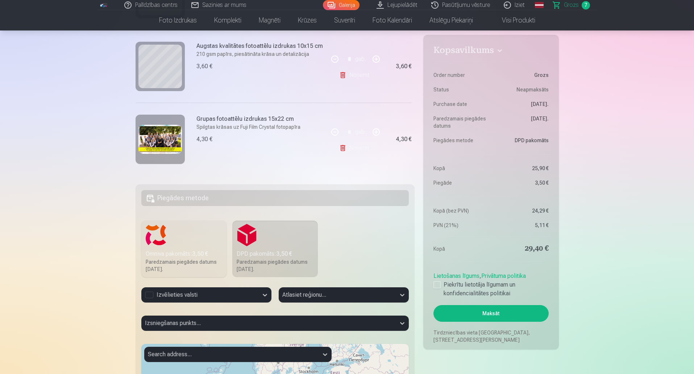
click at [153, 204] on h5 "Piegādes metode" at bounding box center [275, 198] width 268 height 16
click at [153, 198] on h5 "Piegādes metode" at bounding box center [275, 198] width 268 height 16
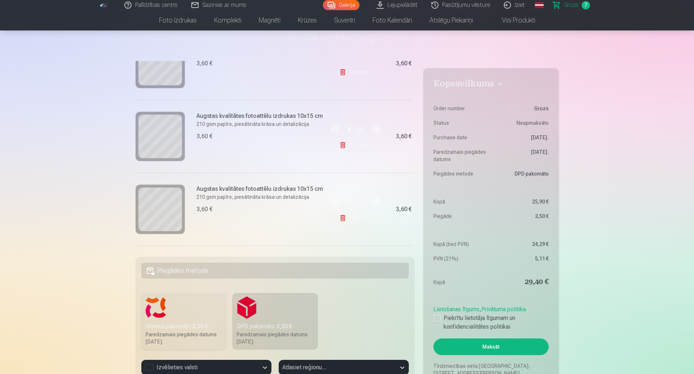
scroll to position [155, 0]
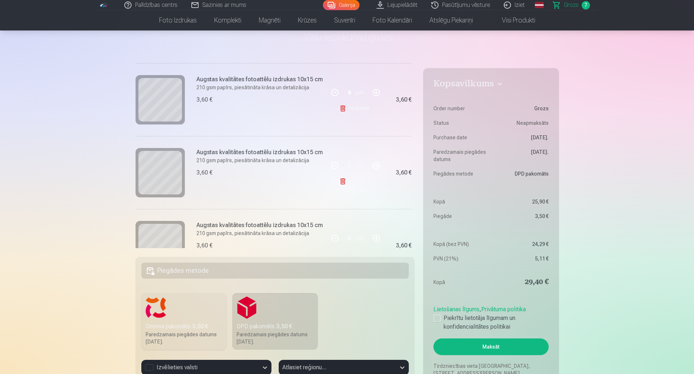
click at [368, 37] on h1 "Jūsu iepirkumu grozs" at bounding box center [347, 36] width 423 height 13
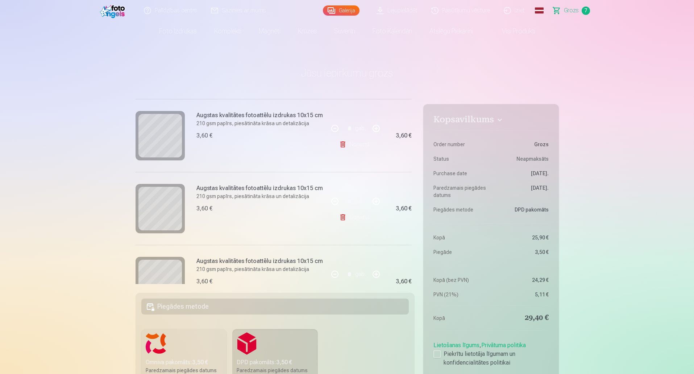
scroll to position [0, 0]
click at [580, 15] on link "Grozs 7" at bounding box center [571, 14] width 51 height 29
click at [563, 14] on link "Grozs 7" at bounding box center [571, 14] width 51 height 29
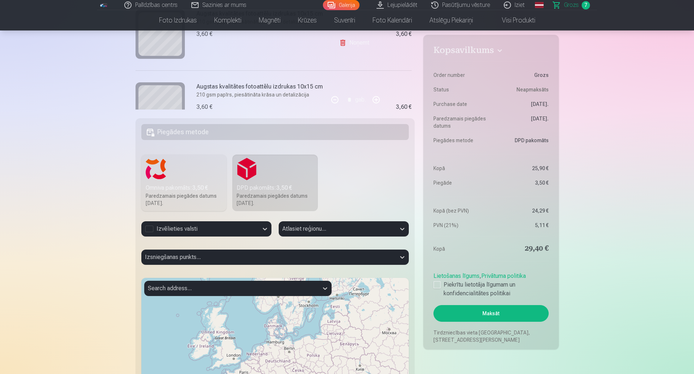
scroll to position [181, 0]
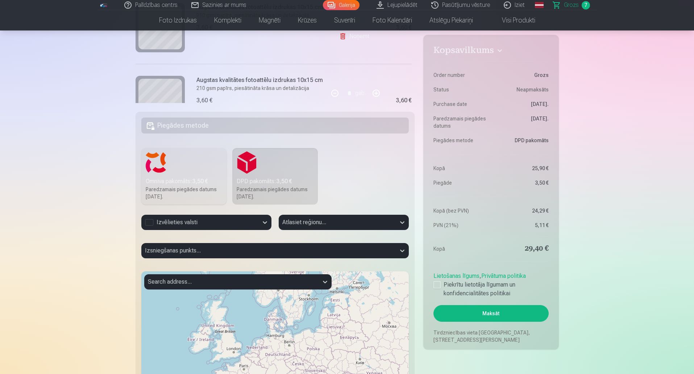
click at [245, 249] on div "Izsniegšanas punkts..." at bounding box center [275, 253] width 268 height 21
click at [404, 249] on div "Izsniegšanas punkts..." at bounding box center [275, 253] width 268 height 21
click at [400, 249] on div "Izsniegšanas punkts..." at bounding box center [275, 253] width 268 height 21
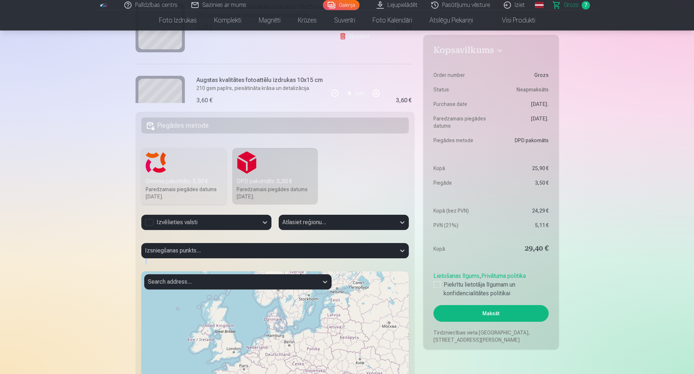
click at [400, 249] on div "Izsniegšanas punkts..." at bounding box center [275, 253] width 268 height 21
drag, startPoint x: 400, startPoint y: 249, endPoint x: 405, endPoint y: 255, distance: 7.7
click at [400, 250] on div "Izsniegšanas punkts..." at bounding box center [275, 253] width 268 height 21
click at [405, 251] on div "Izsniegšanas punkts..." at bounding box center [275, 253] width 268 height 21
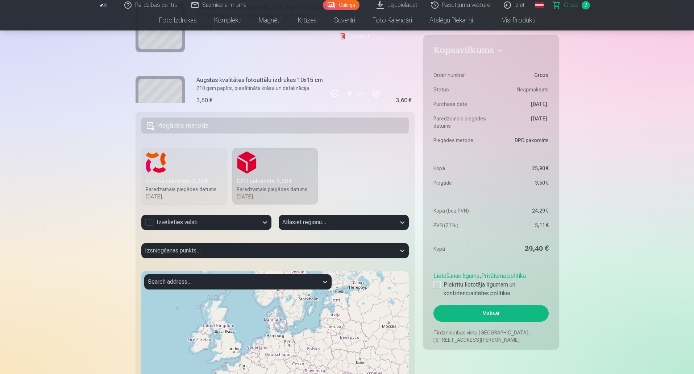
click at [150, 250] on div "Izsniegšanas punkts..." at bounding box center [275, 253] width 268 height 21
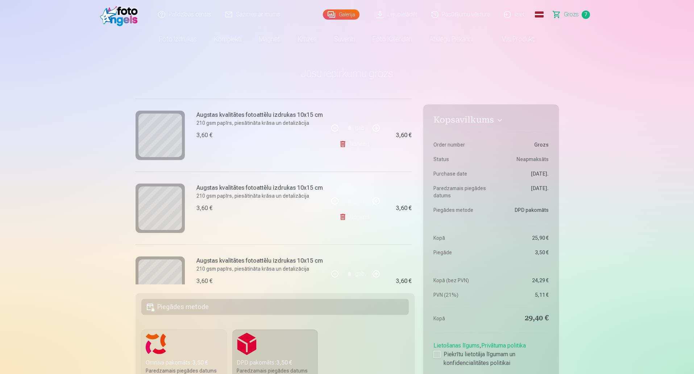
scroll to position [0, 0]
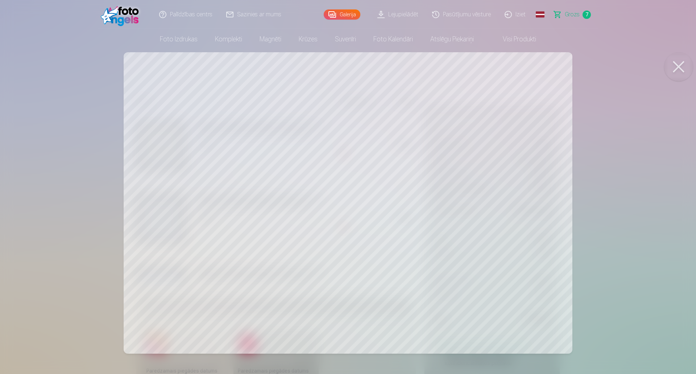
click at [681, 66] on button at bounding box center [678, 66] width 29 height 29
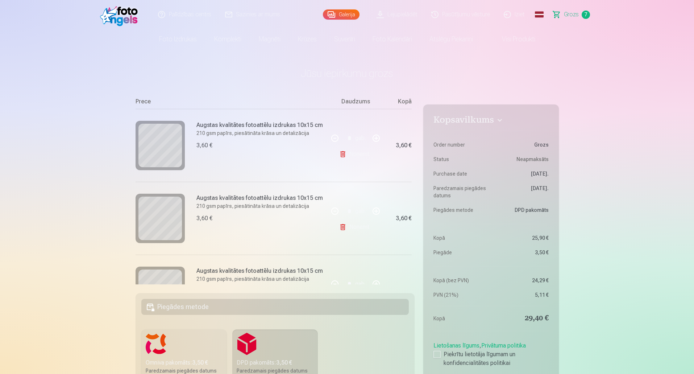
click at [519, 16] on link "Iziet" at bounding box center [514, 14] width 35 height 29
